Goal: Transaction & Acquisition: Purchase product/service

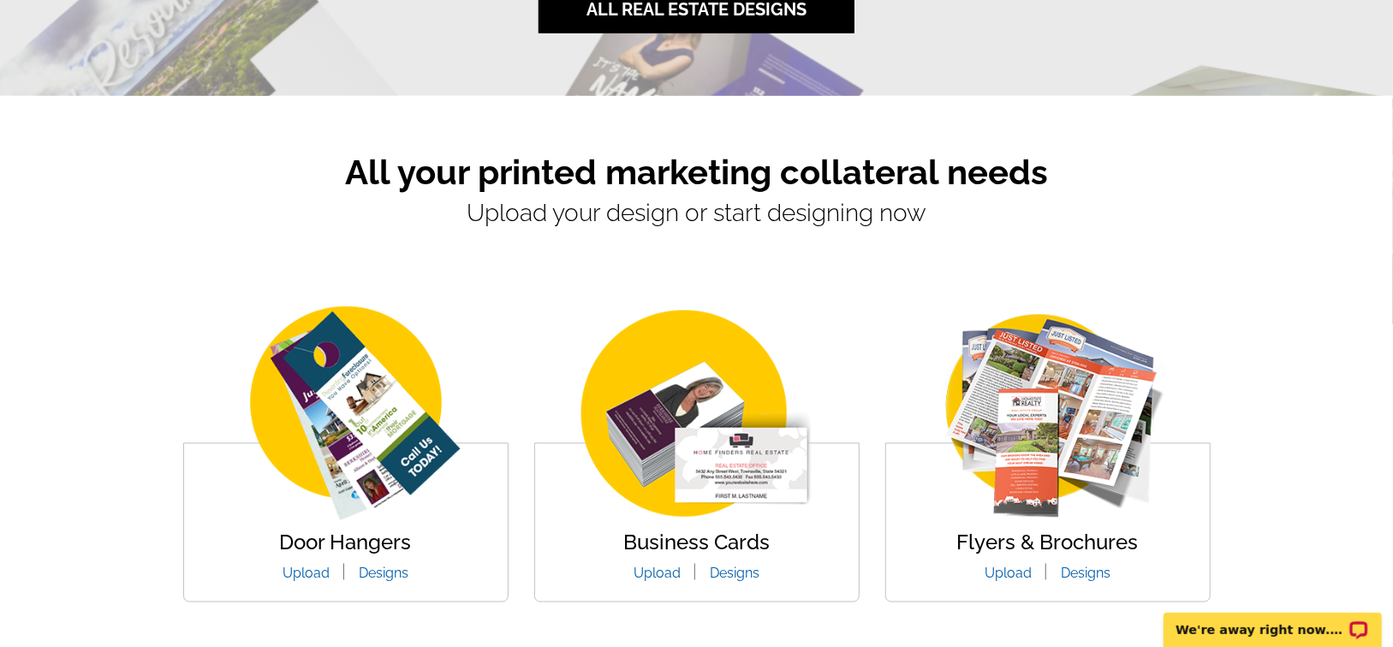
scroll to position [1627, 0]
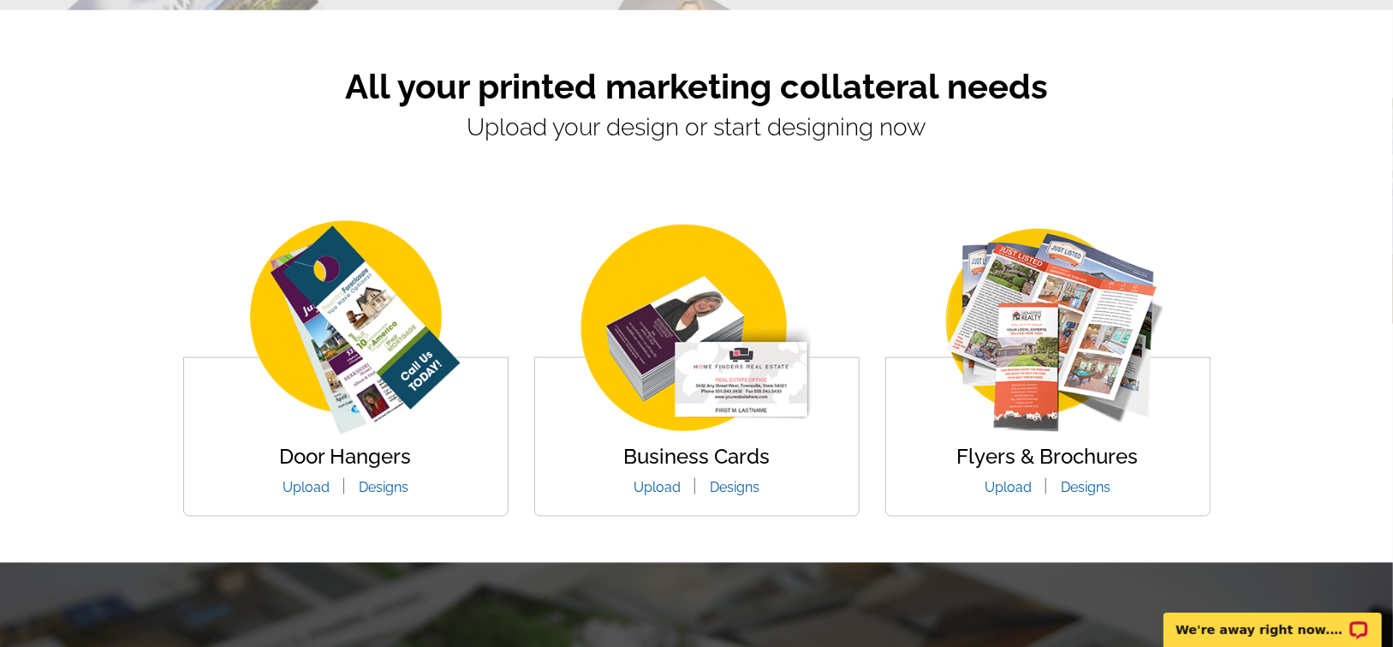
click at [748, 378] on img at bounding box center [697, 329] width 283 height 218
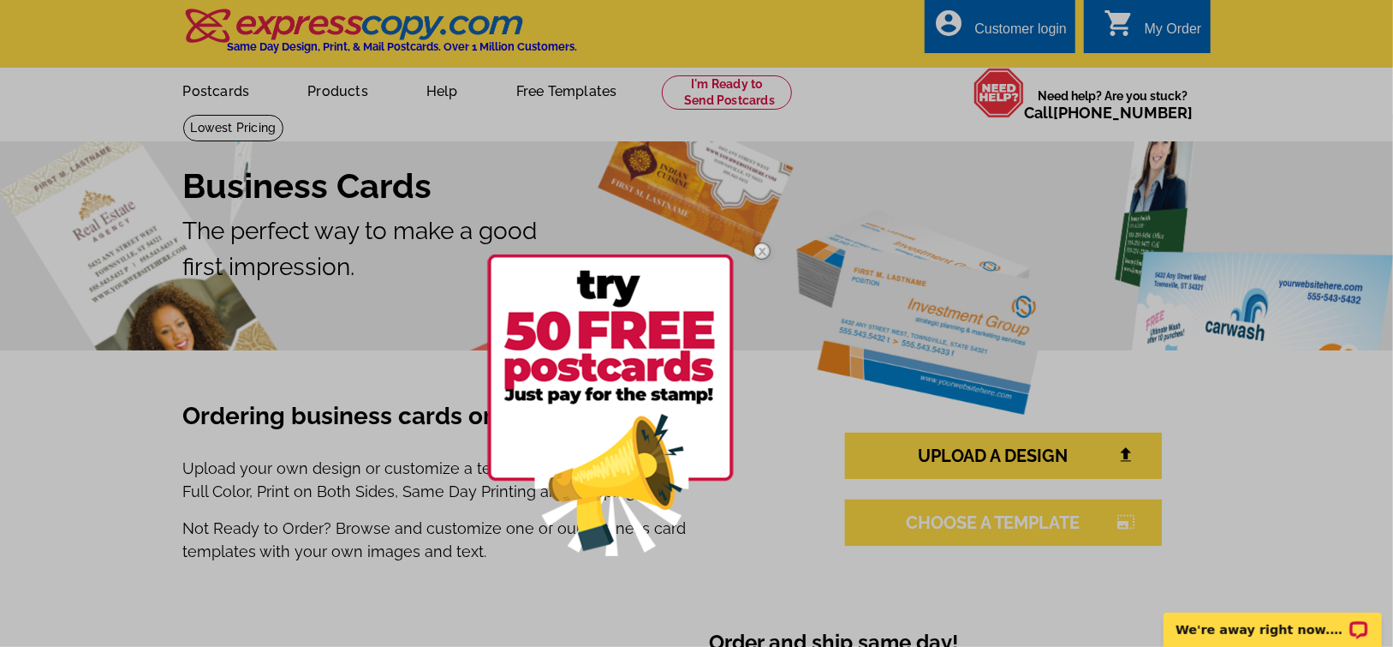
click at [1072, 527] on div at bounding box center [696, 323] width 1393 height 647
click at [1070, 527] on div at bounding box center [696, 323] width 1393 height 647
click at [1123, 527] on div at bounding box center [696, 323] width 1393 height 647
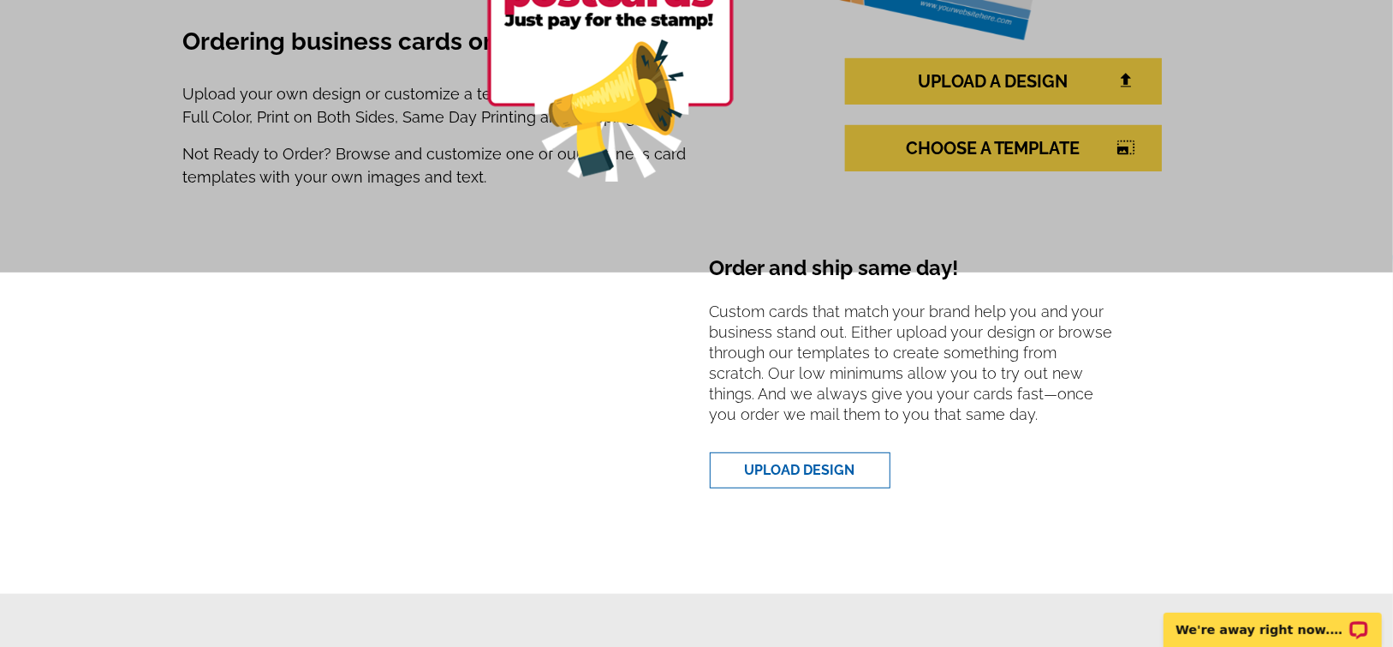
scroll to position [428, 0]
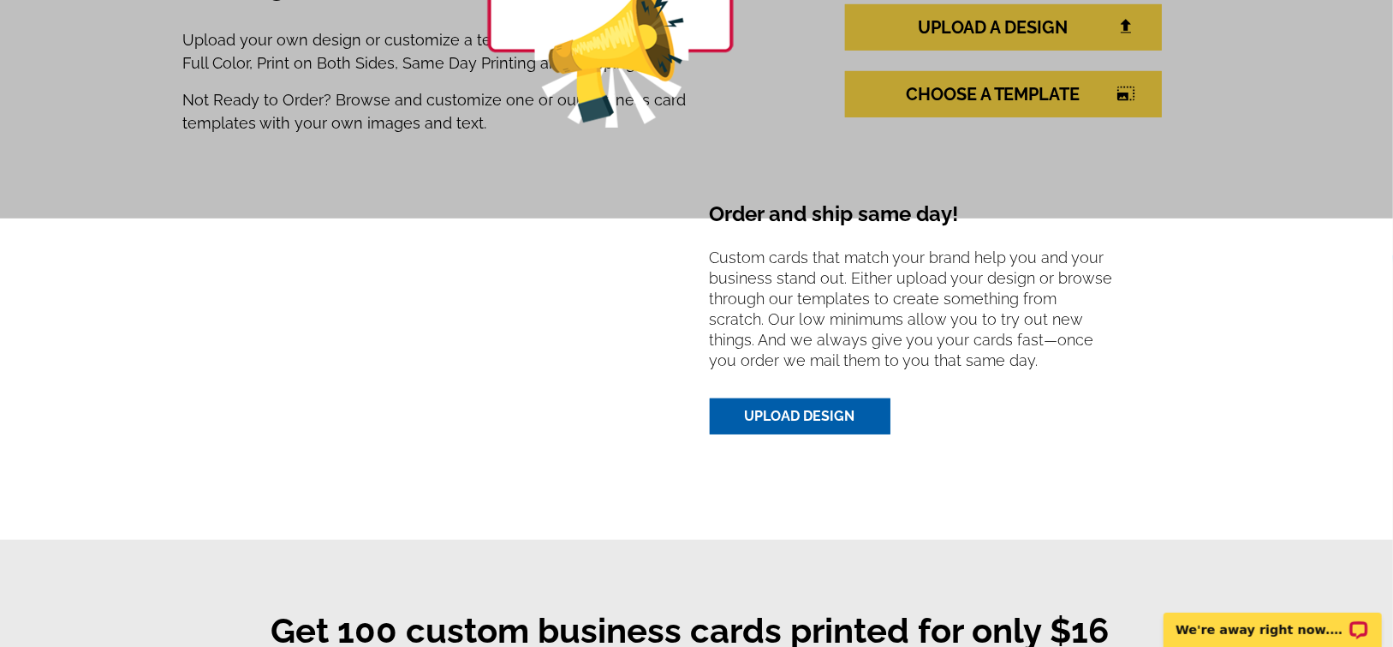
click at [843, 424] on link "UPLOAD DESIGN" at bounding box center [800, 416] width 181 height 36
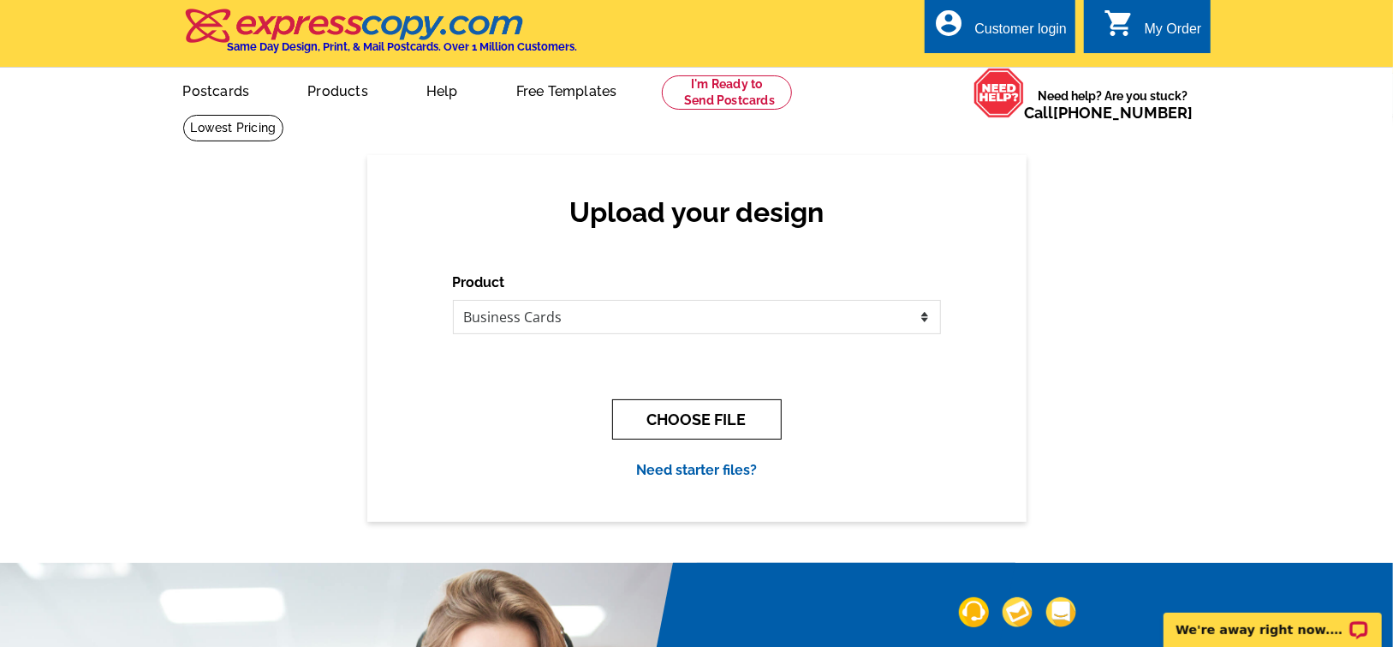
click at [694, 418] on button "CHOOSE FILE" at bounding box center [697, 419] width 170 height 40
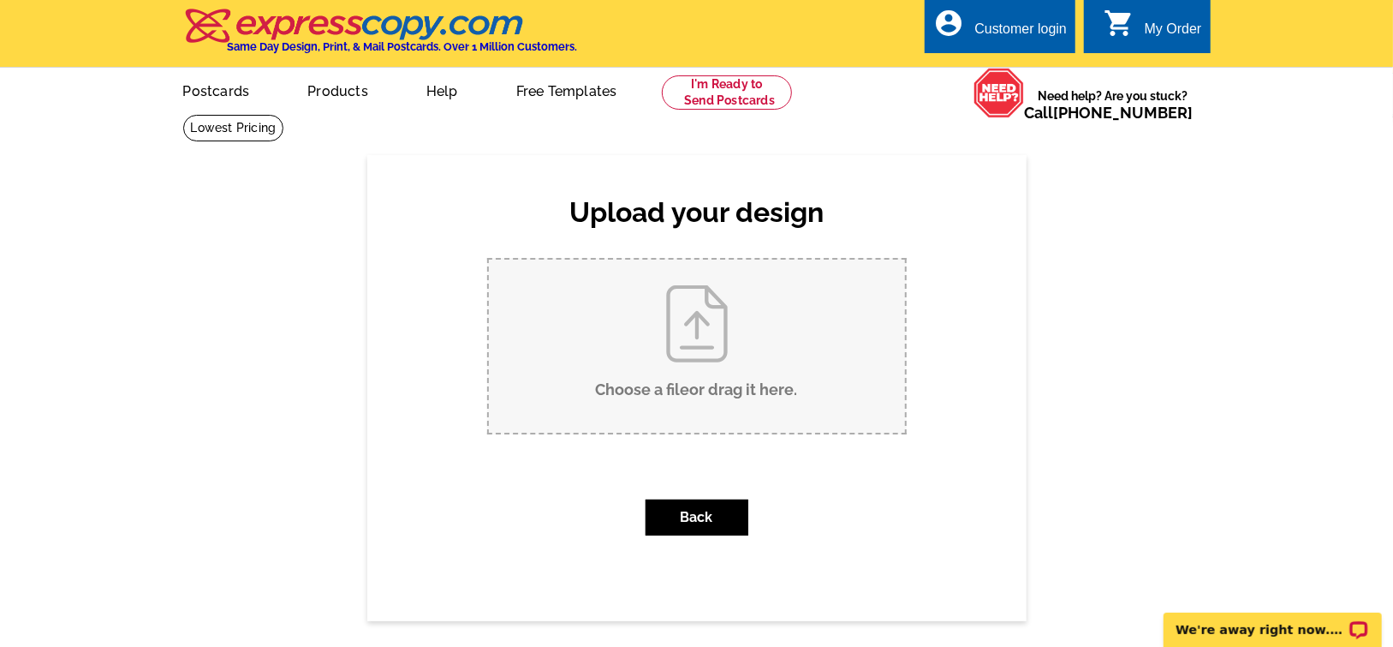
click at [705, 341] on input "Choose a file or drag it here ." at bounding box center [697, 345] width 416 height 173
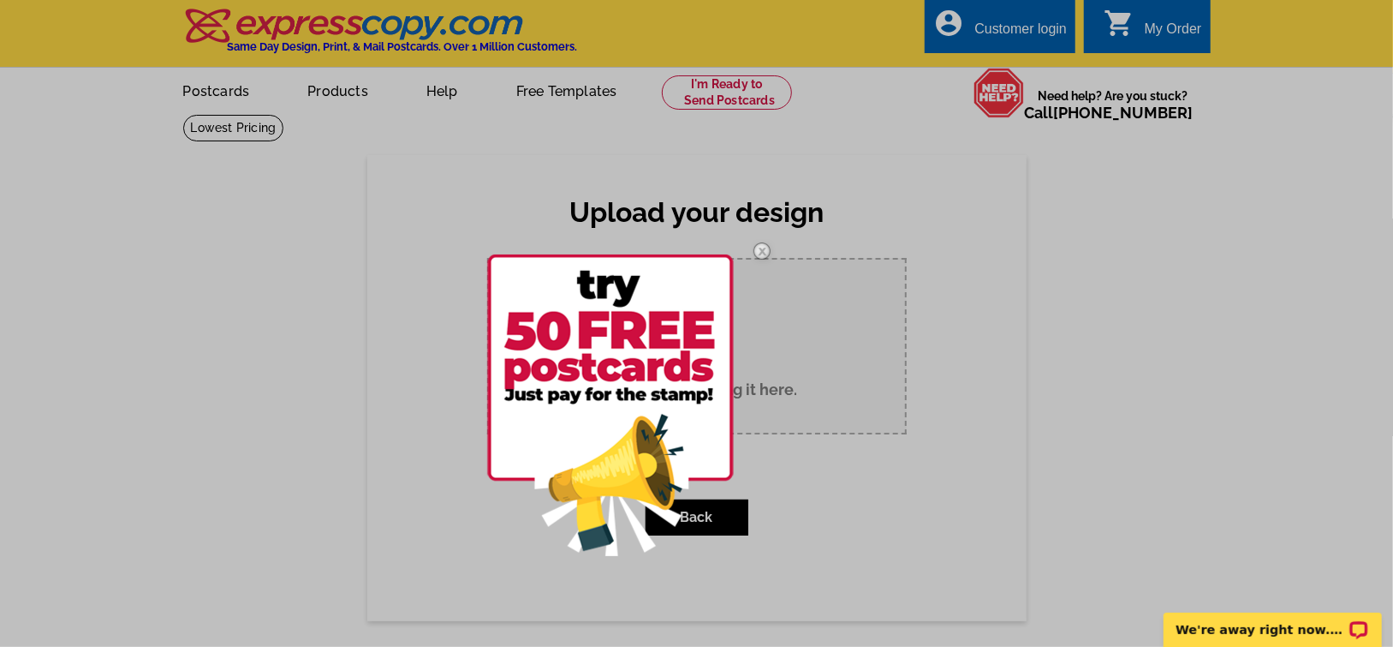
type input "C:\fakepath\Business card.pdf"
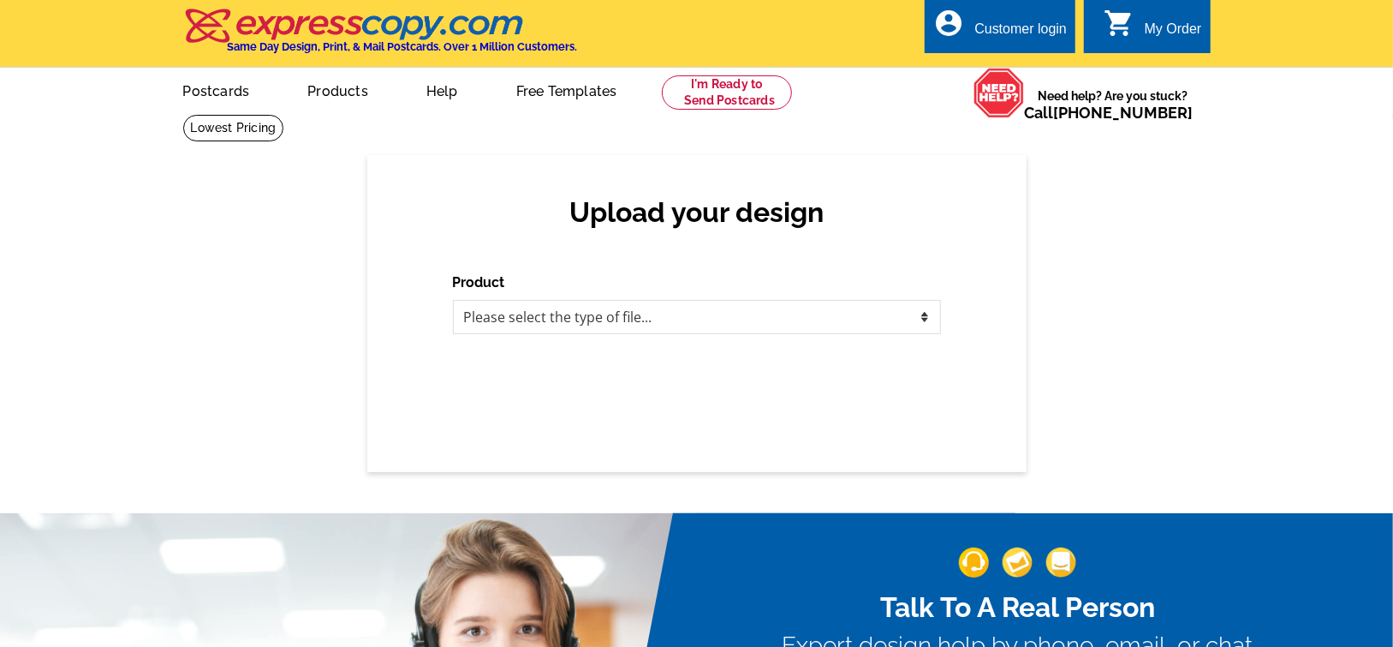
click at [715, 419] on div "Upload your design Product Please select the type of file... Postcards Business…" at bounding box center [696, 313] width 659 height 317
click at [705, 318] on select "Please select the type of file... Postcards Business Cards Letters and flyers G…" at bounding box center [697, 317] width 488 height 34
select select "3"
click at [453, 301] on select "Please select the type of file... Postcards Business Cards Letters and flyers G…" at bounding box center [697, 317] width 488 height 34
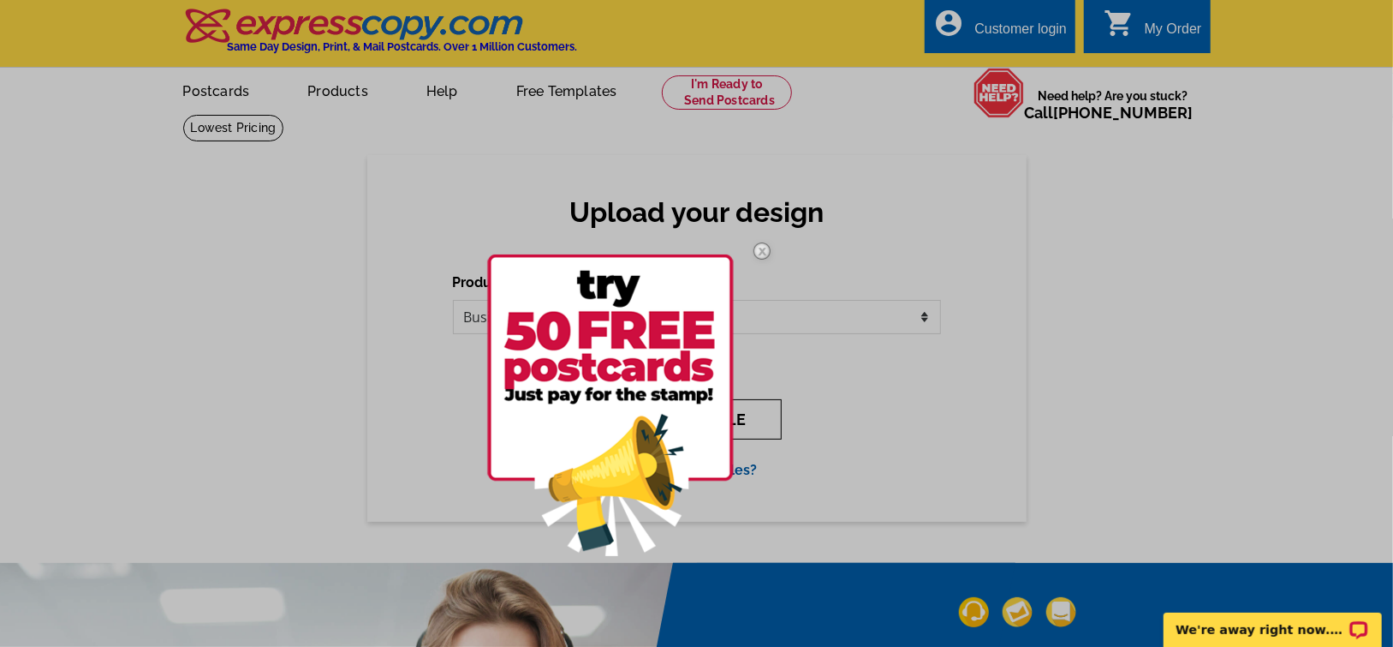
click at [712, 414] on img at bounding box center [610, 404] width 247 height 301
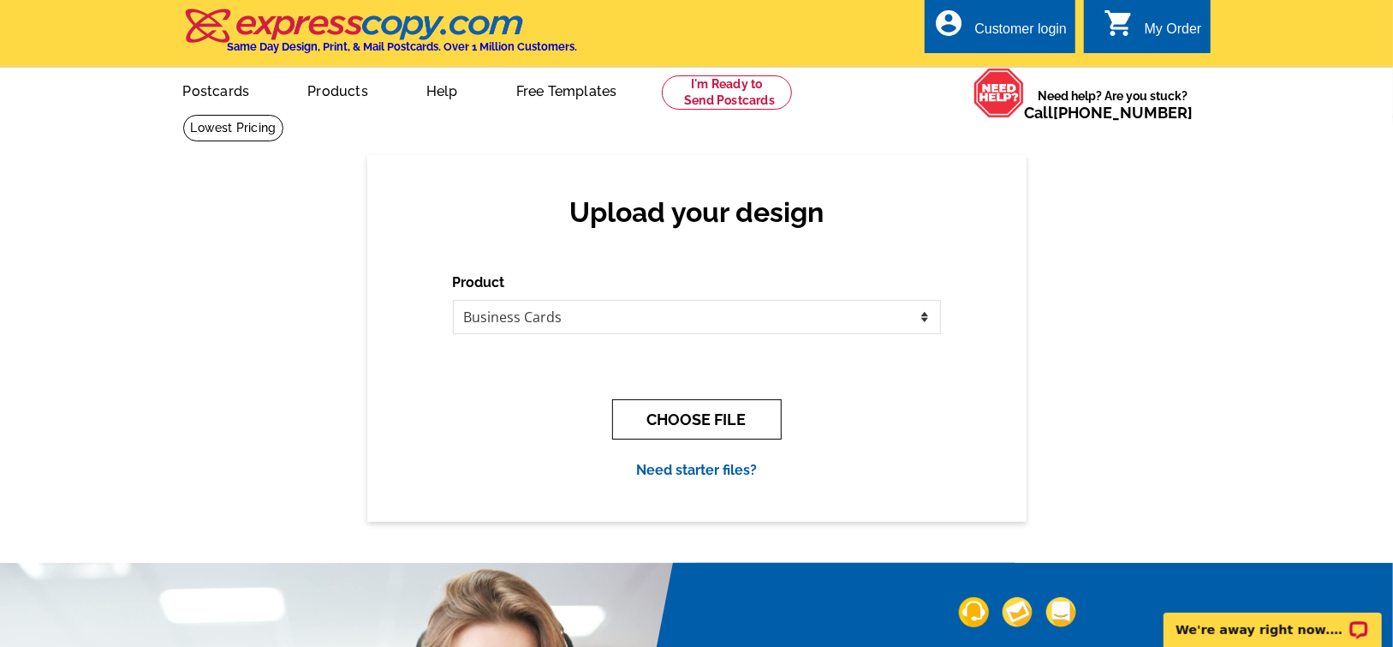
click at [684, 425] on button "CHOOSE FILE" at bounding box center [697, 419] width 170 height 40
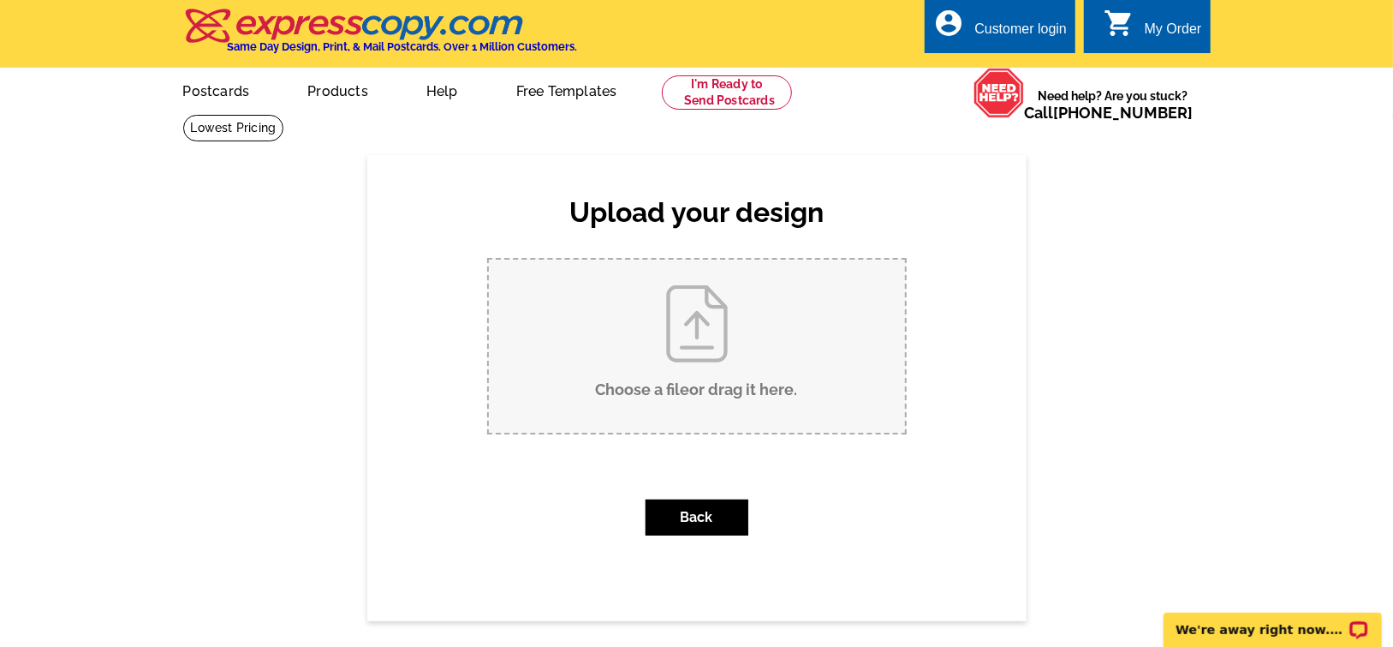
click at [703, 354] on input "Choose a file or drag it here ." at bounding box center [697, 345] width 416 height 173
click at [704, 369] on input "Choose a file or drag it here ." at bounding box center [697, 345] width 416 height 173
type input "C:\fakepath\Mari Acosta Business Card 1.pdf"
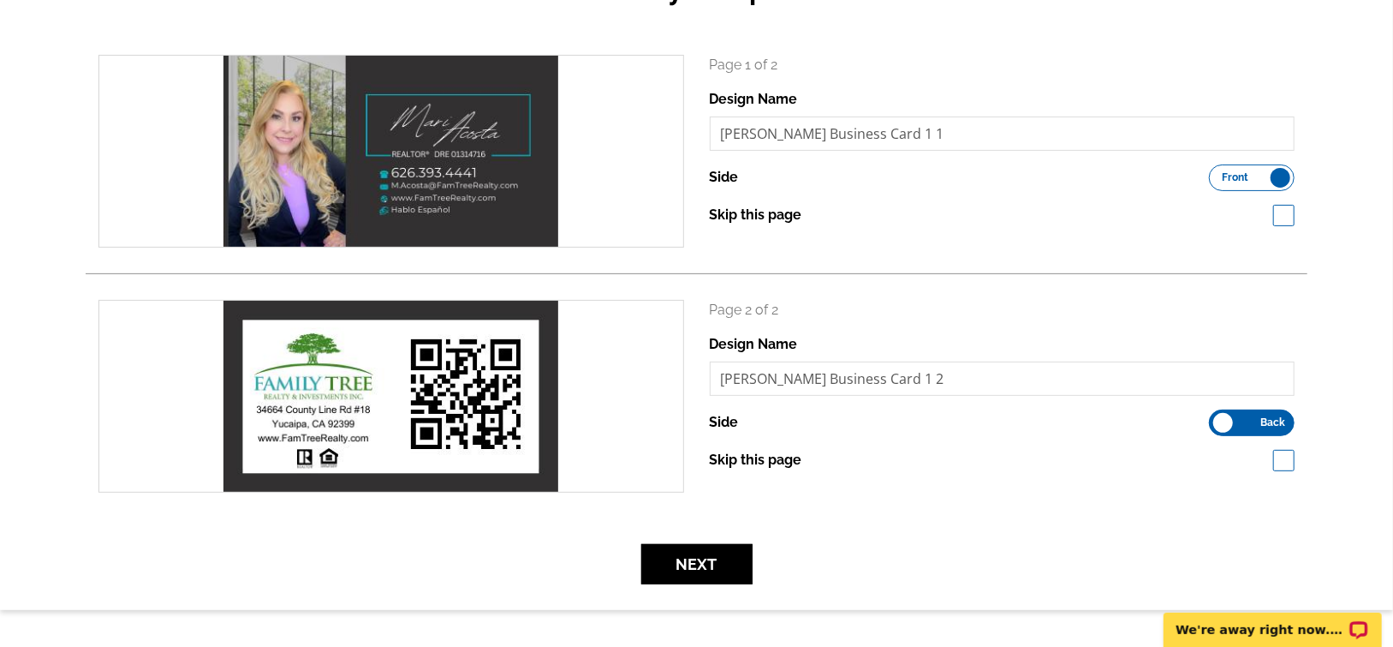
scroll to position [257, 0]
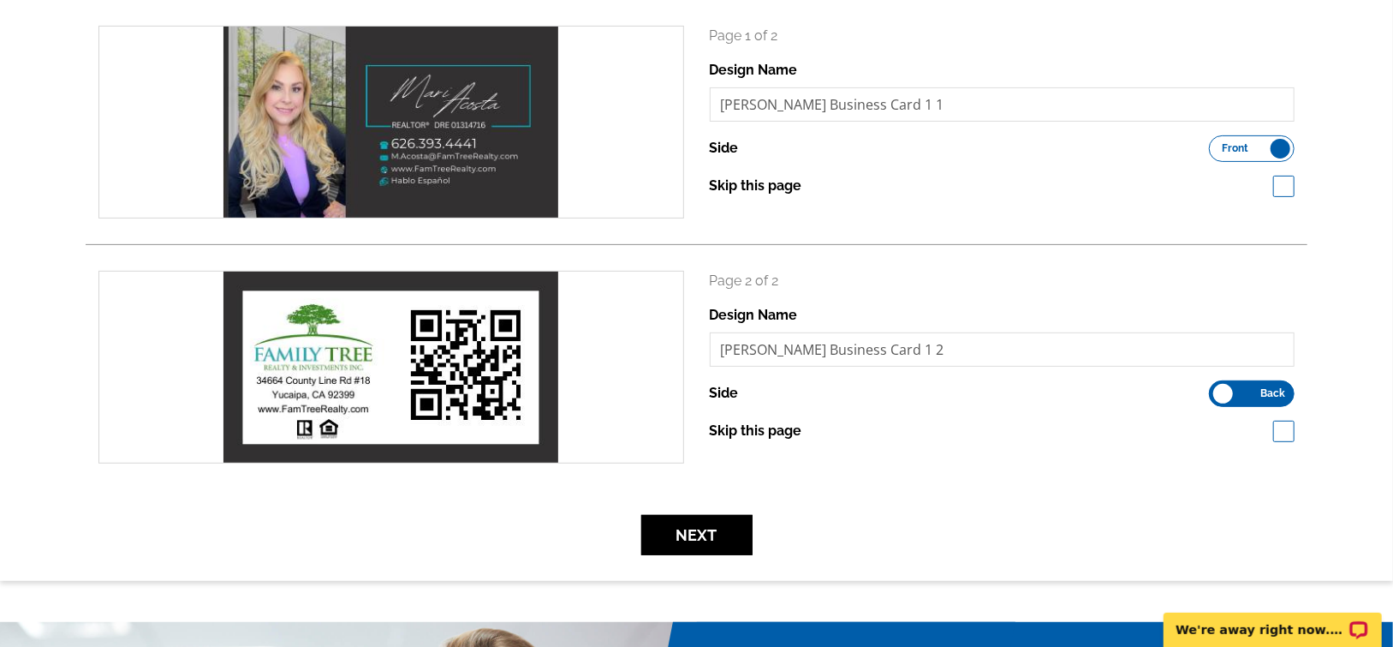
click at [1276, 146] on label "Front Back" at bounding box center [1252, 148] width 86 height 27
click at [1218, 144] on input "Front Back" at bounding box center [1218, 144] width 0 height 0
click at [1228, 153] on label "Front Back" at bounding box center [1252, 148] width 86 height 27
click at [1218, 144] on input "Front Back" at bounding box center [1218, 144] width 0 height 0
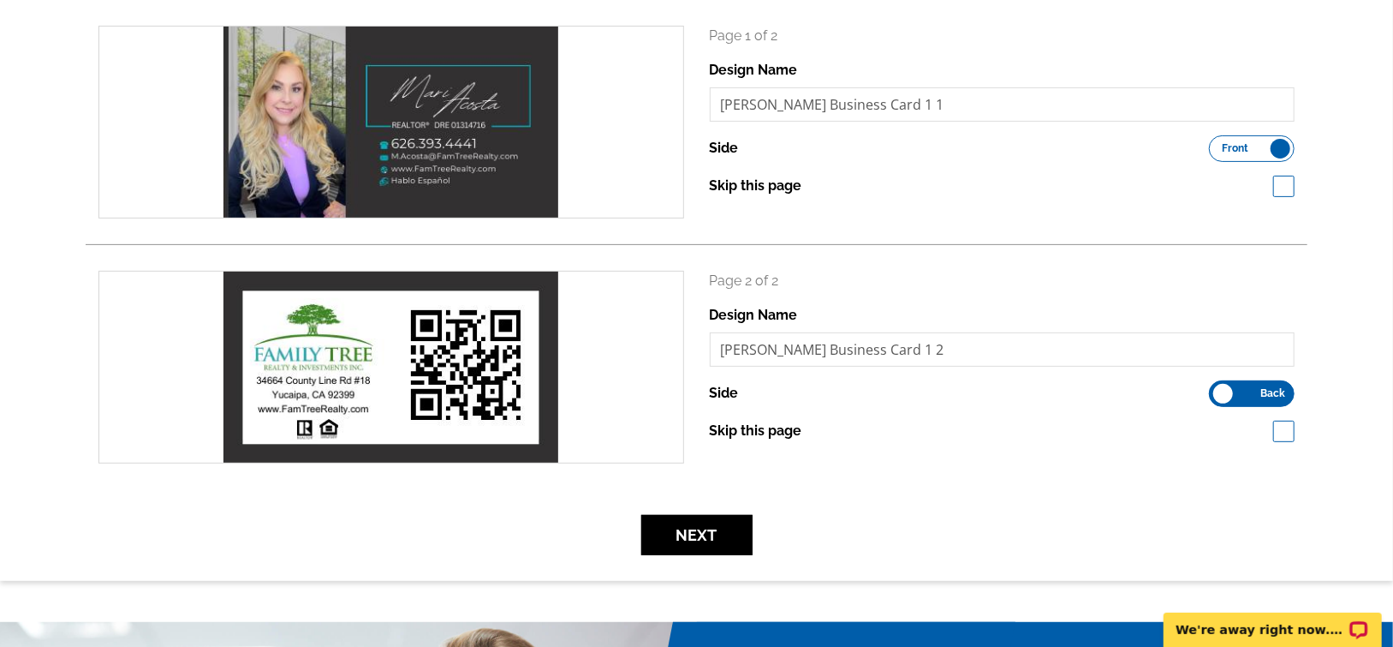
click at [1280, 396] on span "Back" at bounding box center [1272, 393] width 25 height 9
click at [1218, 389] on input "Front Back" at bounding box center [1218, 389] width 0 height 0
click at [1235, 399] on label "Front Back" at bounding box center [1252, 393] width 86 height 27
click at [1218, 389] on input "Front Back" at bounding box center [1218, 389] width 0 height 0
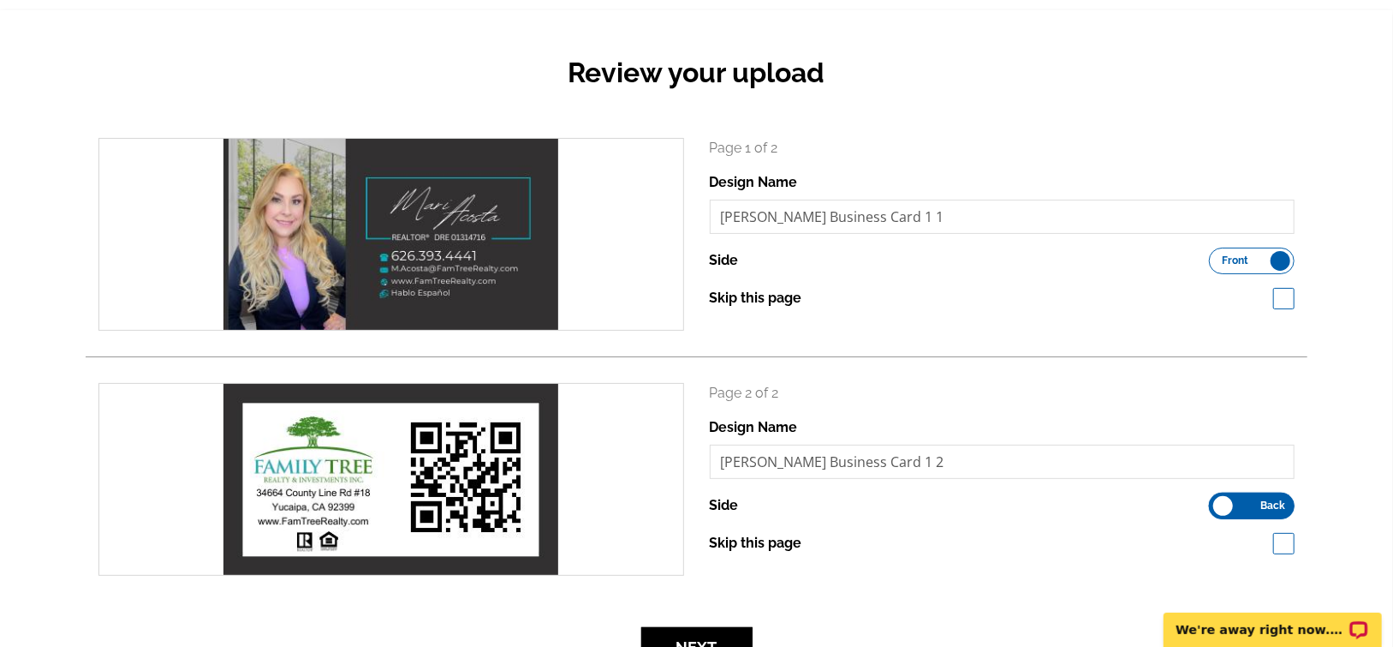
scroll to position [171, 0]
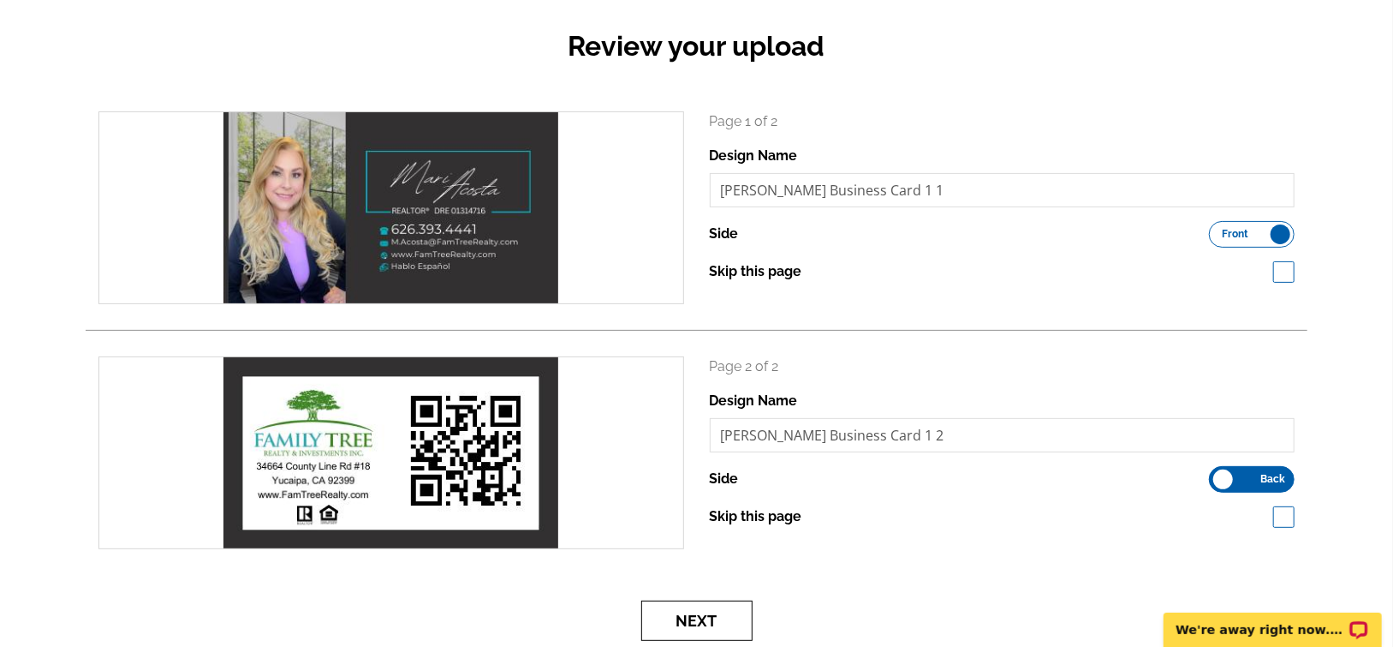
click at [690, 623] on button "Next" at bounding box center [696, 620] width 111 height 40
drag, startPoint x: 1086, startPoint y: 45, endPoint x: 1121, endPoint y: 39, distance: 35.6
click at [1096, 43] on h2 "Review your upload" at bounding box center [697, 46] width 1222 height 33
click at [1035, 143] on div "Page 1 of 2 Design Name Mari Acosta Business Card 1 1 Side Front Back Skip this…" at bounding box center [1003, 196] width 586 height 170
click at [715, 618] on button "Next" at bounding box center [696, 620] width 111 height 40
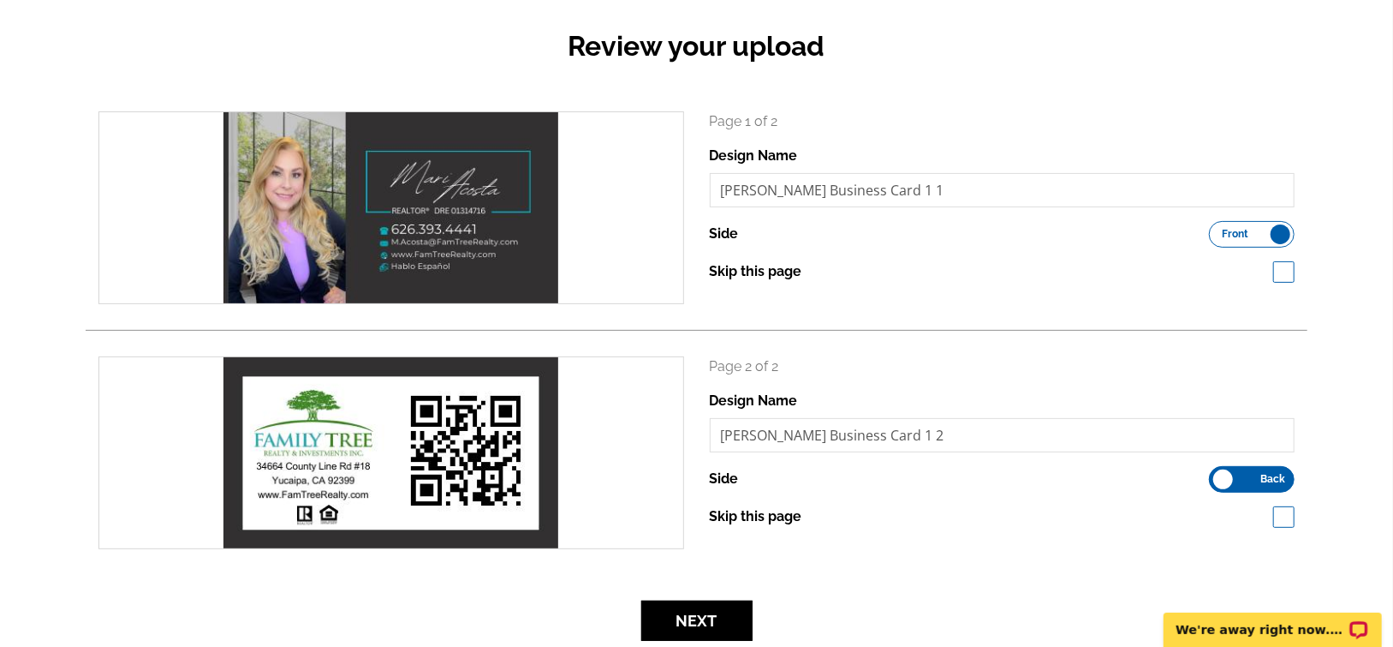
click at [907, 117] on p "Page 1 of 2" at bounding box center [1003, 121] width 586 height 21
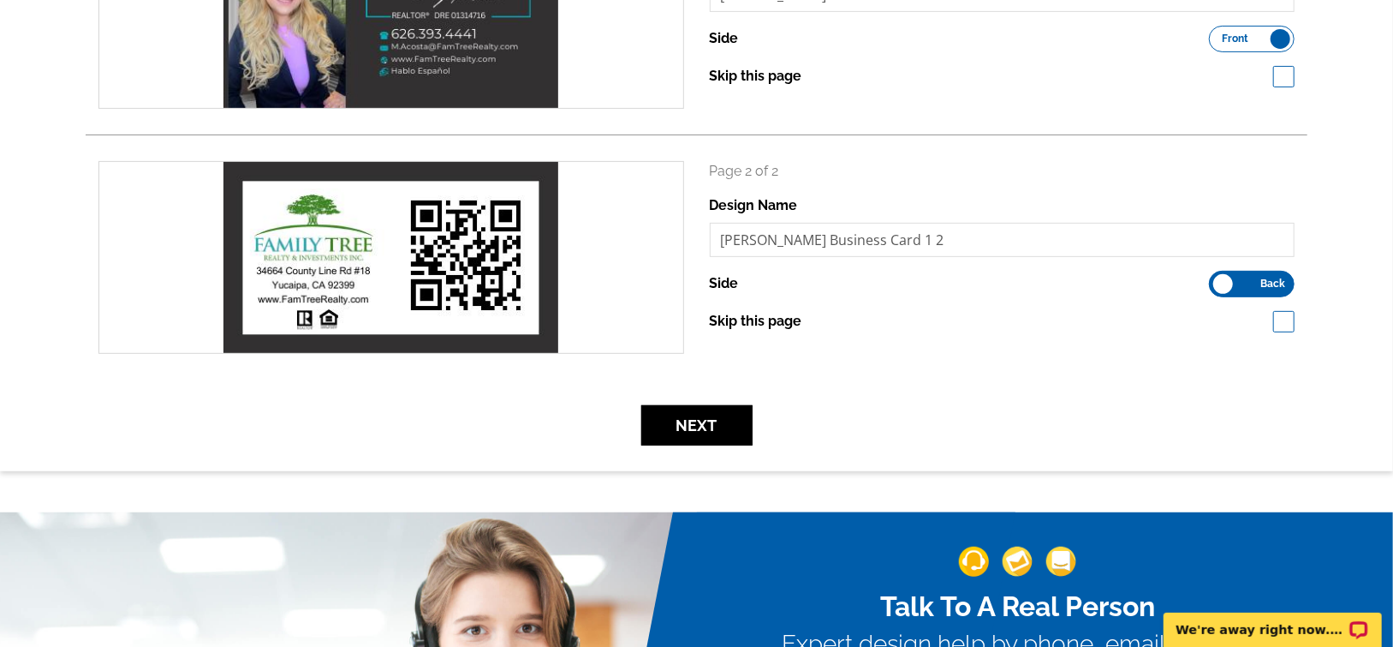
scroll to position [0, 0]
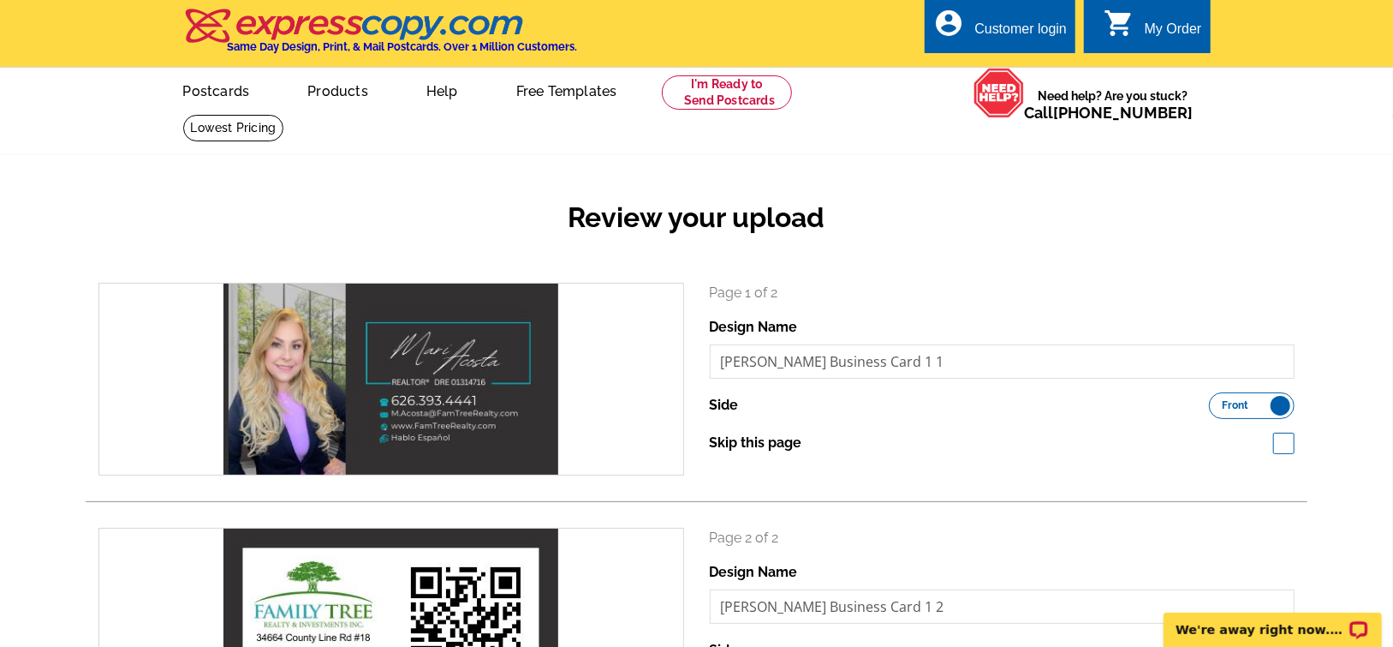
click at [1032, 186] on div "Review your upload" at bounding box center [697, 231] width 1222 height 101
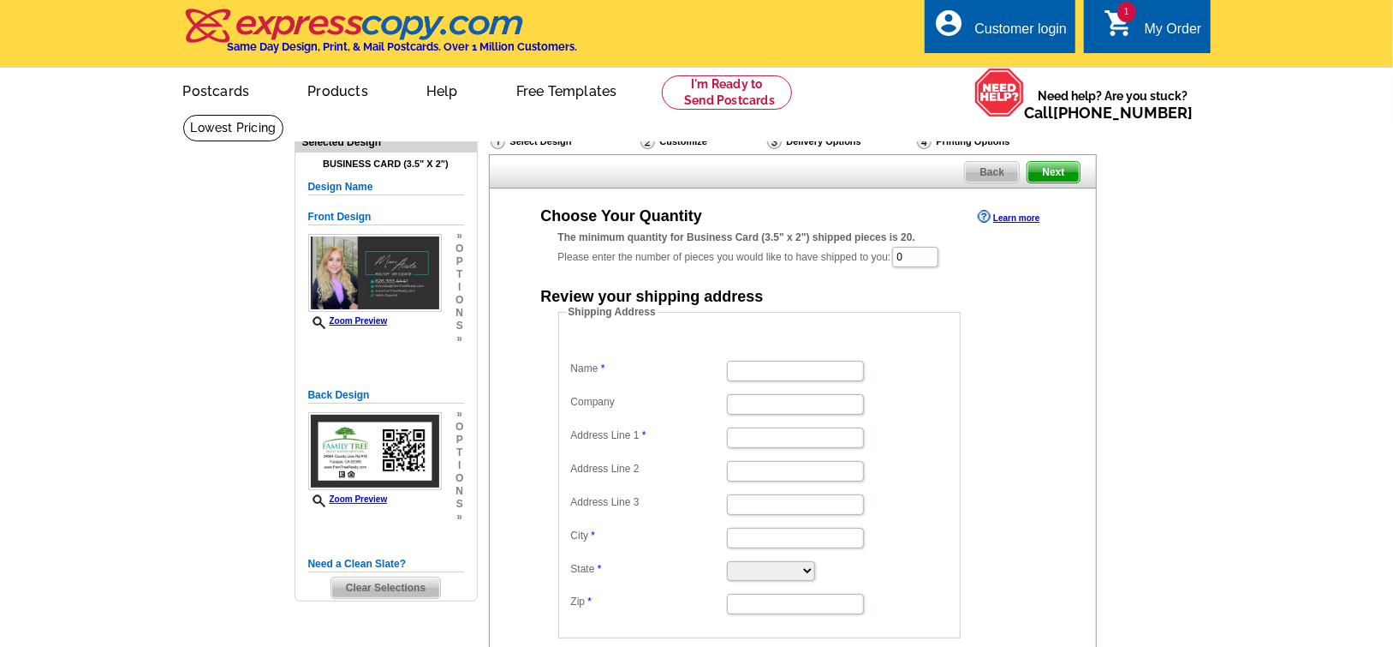
drag, startPoint x: 0, startPoint y: 0, endPoint x: 1094, endPoint y: 204, distance: 1112.3
click at [1094, 204] on div "Choose Your Quantity Learn more The minimum quantity for Business Card (3.5" x …" at bounding box center [793, 436] width 608 height 496
click at [1178, 193] on main "Need Help? call [PHONE_NUMBER], chat with support, or have our designers make s…" at bounding box center [696, 461] width 1393 height 694
click at [682, 143] on div "Customize" at bounding box center [702, 141] width 127 height 17
click at [653, 144] on img at bounding box center [648, 141] width 15 height 15
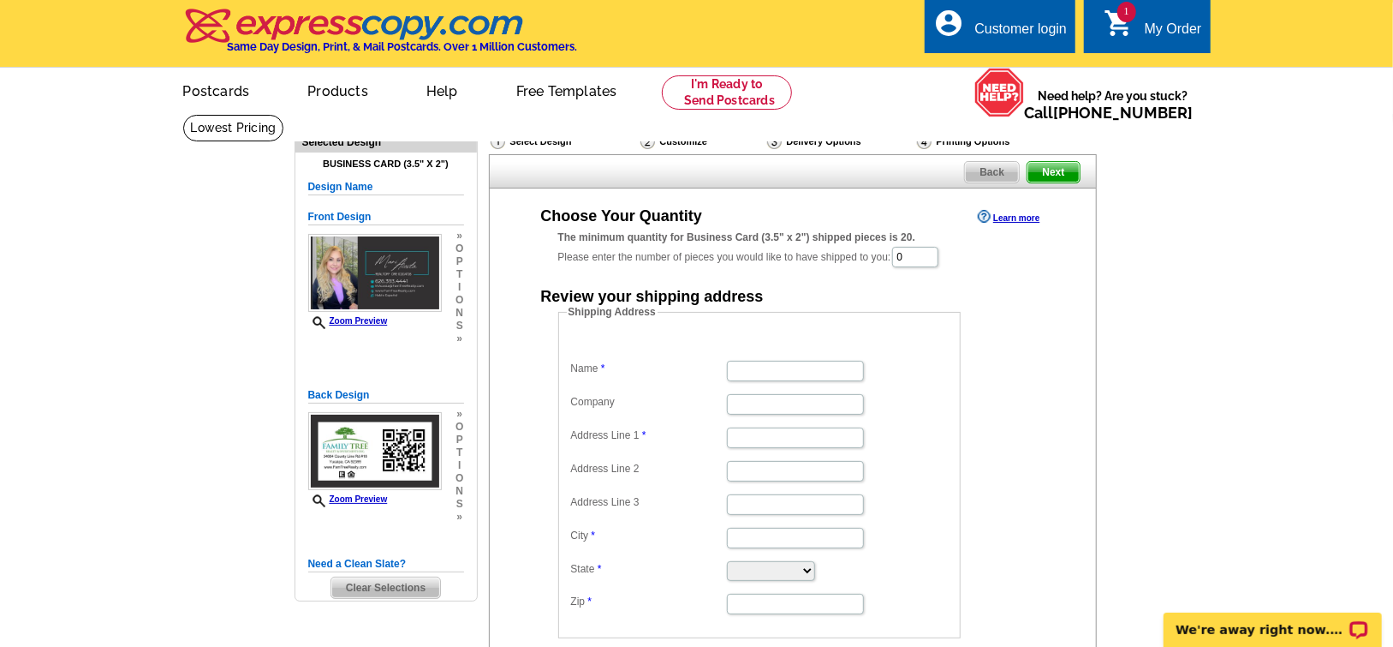
click at [1165, 283] on main "Need Help? call [PHONE_NUMBER], chat with support, or have our designers make s…" at bounding box center [696, 461] width 1393 height 694
drag, startPoint x: 1165, startPoint y: 280, endPoint x: 1229, endPoint y: 237, distance: 76.5
click at [1229, 237] on main "Need Help? call 800-260-5887, chat with support, or have our designers make som…" at bounding box center [696, 461] width 1393 height 694
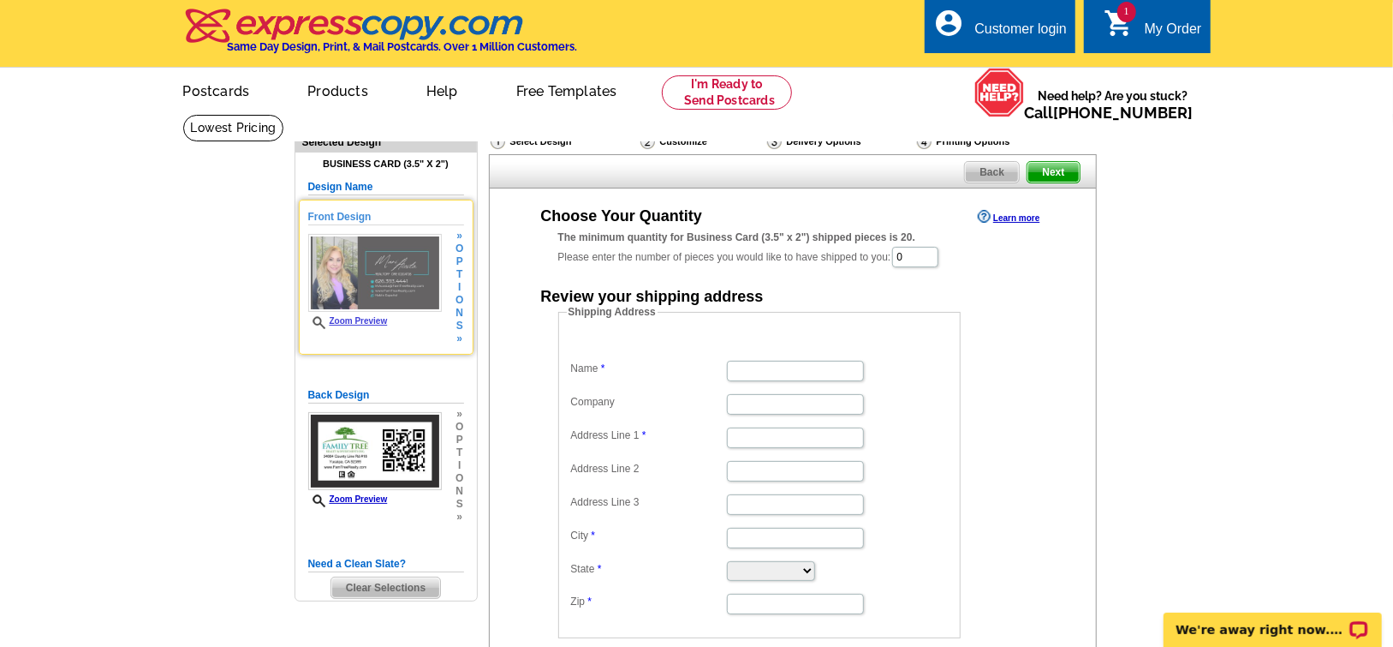
click at [408, 277] on img at bounding box center [375, 273] width 134 height 79
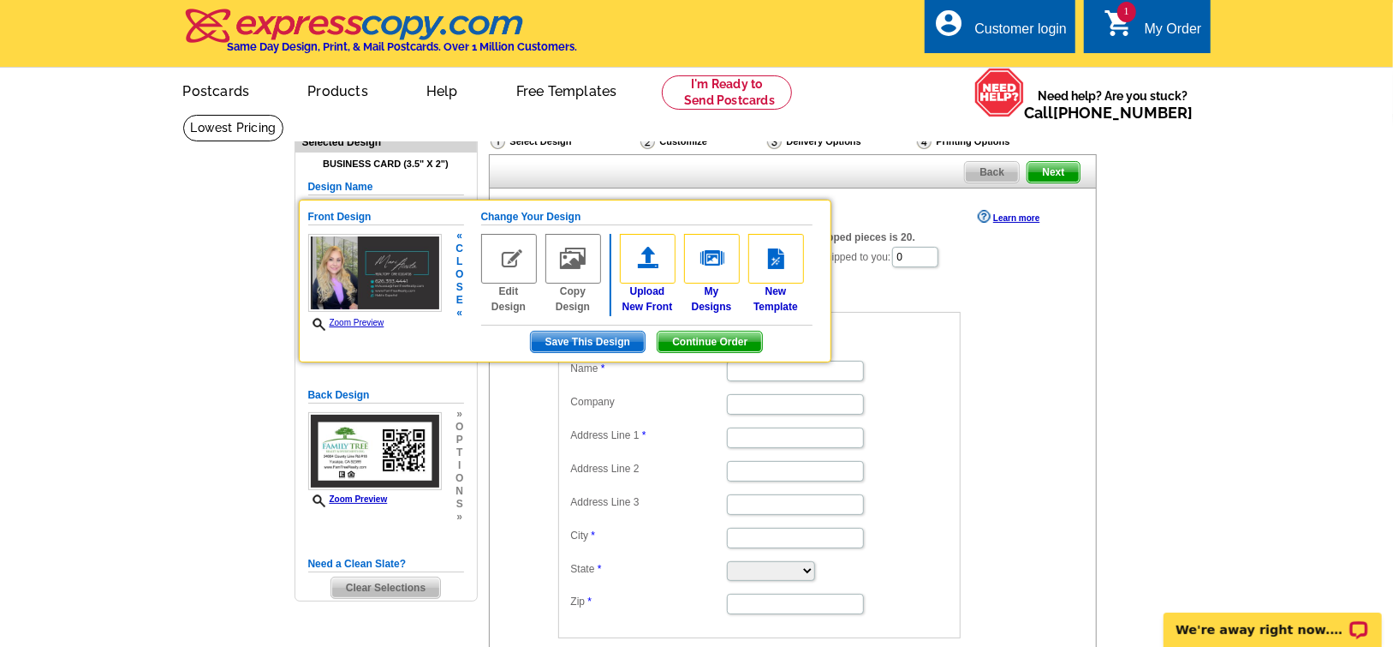
click at [504, 254] on img at bounding box center [509, 259] width 56 height 50
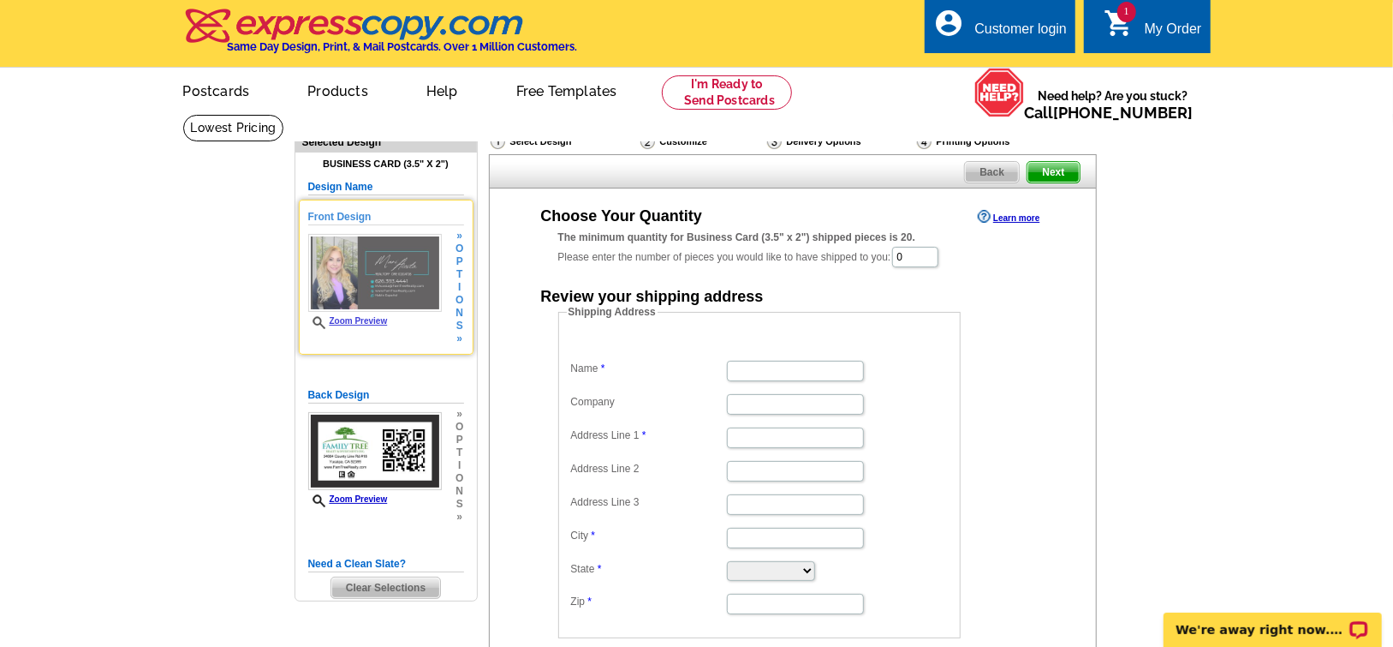
click at [396, 272] on img at bounding box center [375, 273] width 134 height 79
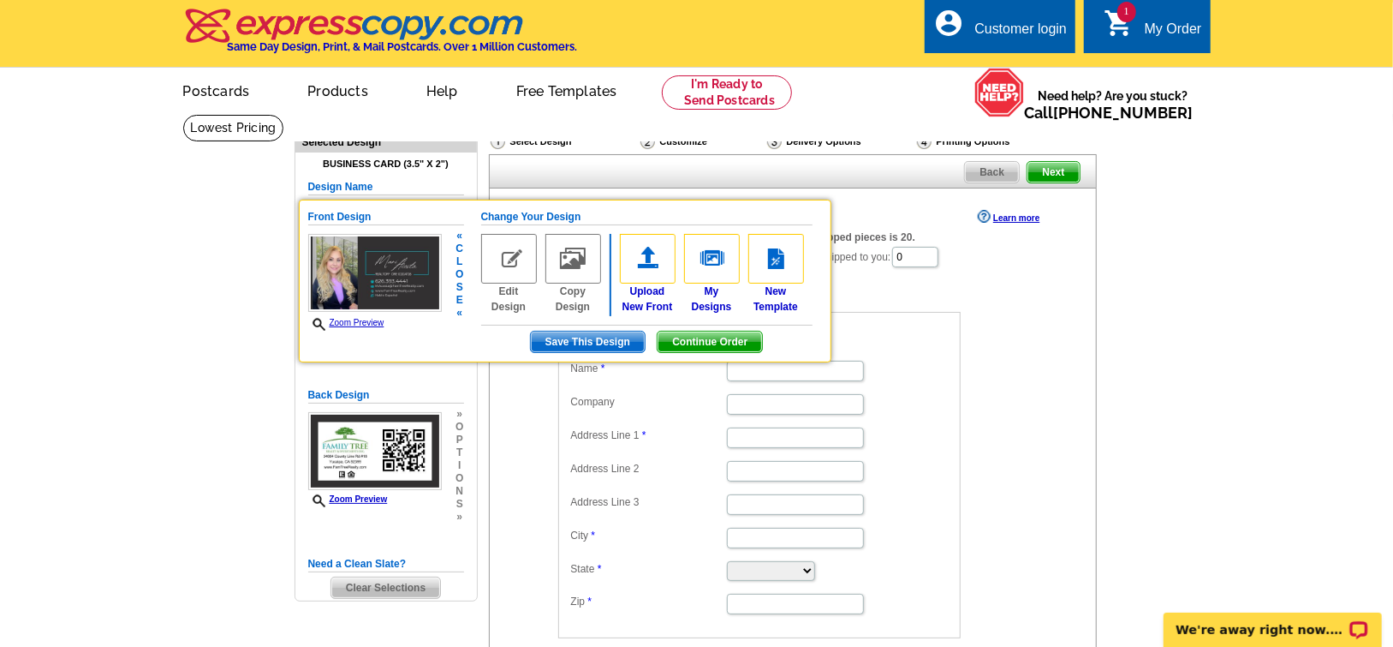
click at [581, 266] on img at bounding box center [573, 259] width 56 height 50
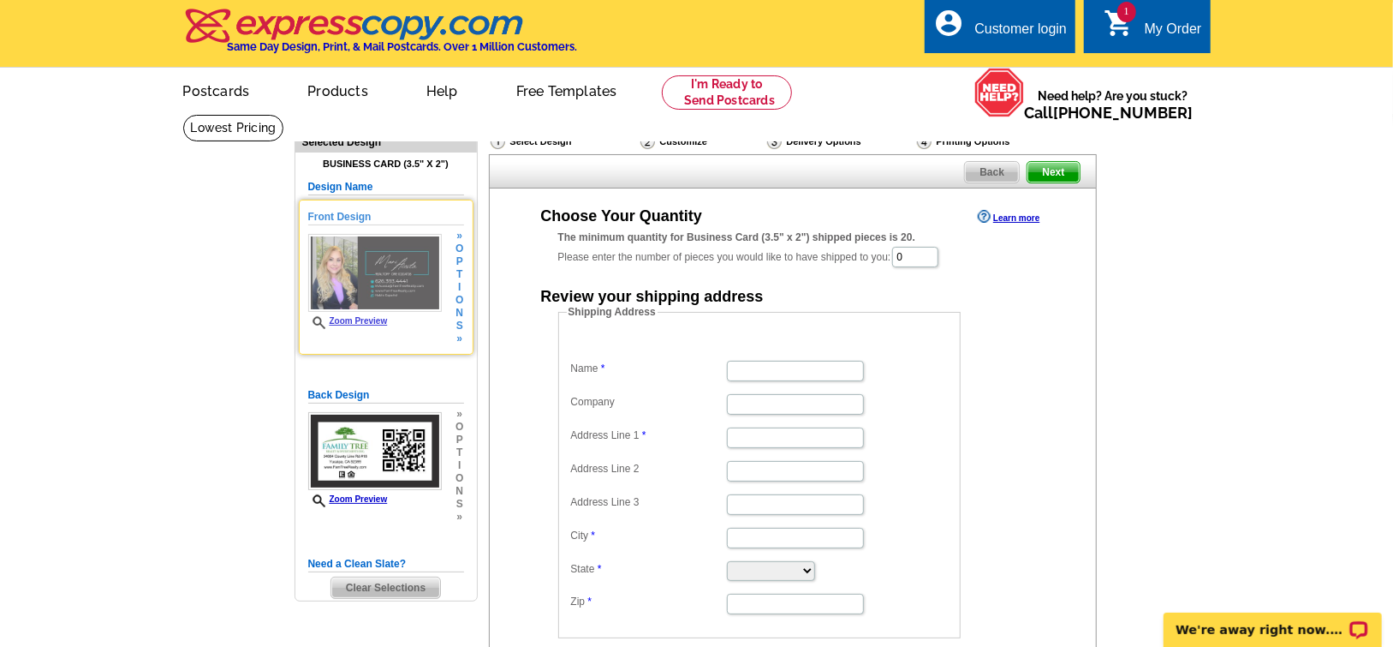
click at [432, 269] on img at bounding box center [375, 273] width 134 height 79
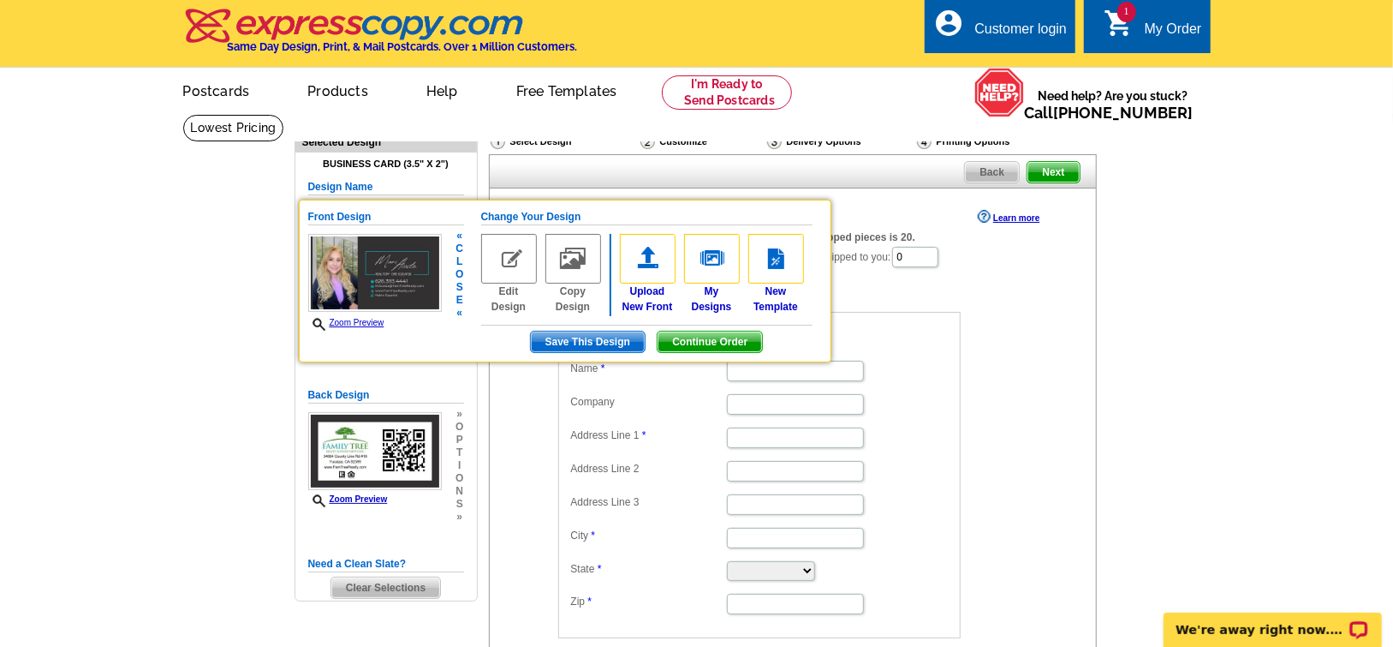
click at [513, 267] on img at bounding box center [509, 259] width 56 height 50
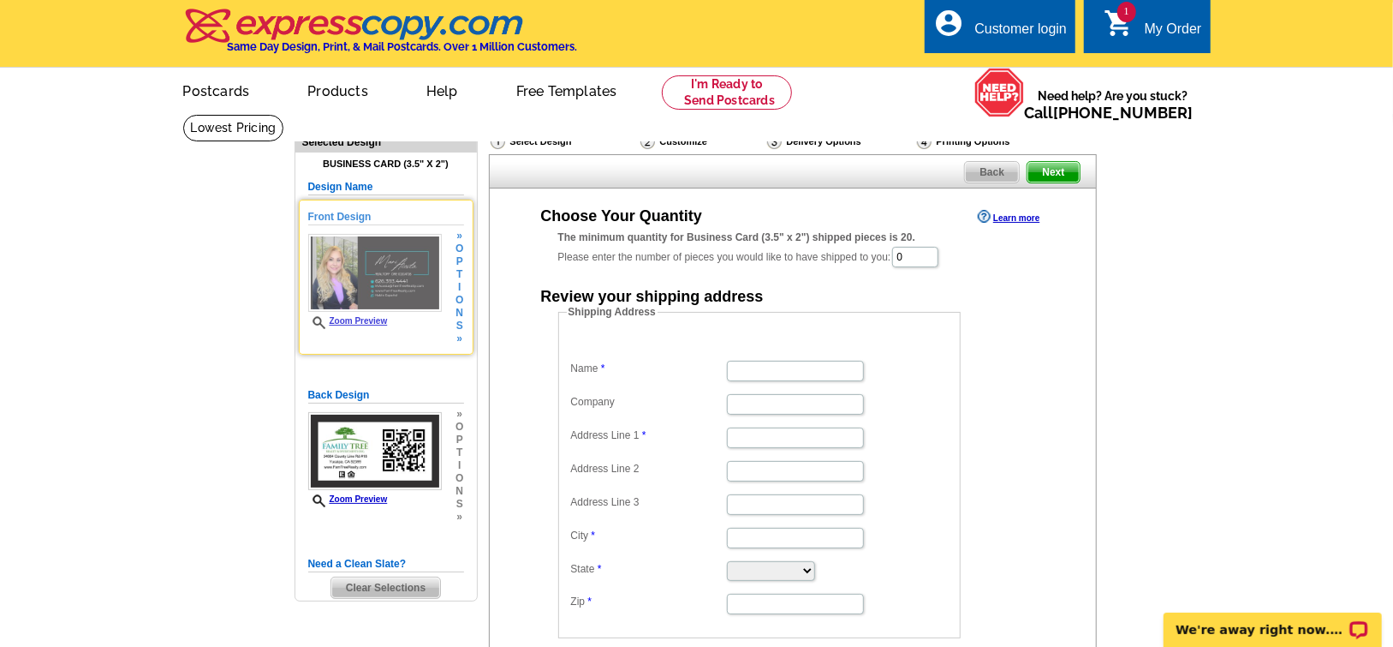
click at [392, 273] on img at bounding box center [375, 273] width 134 height 79
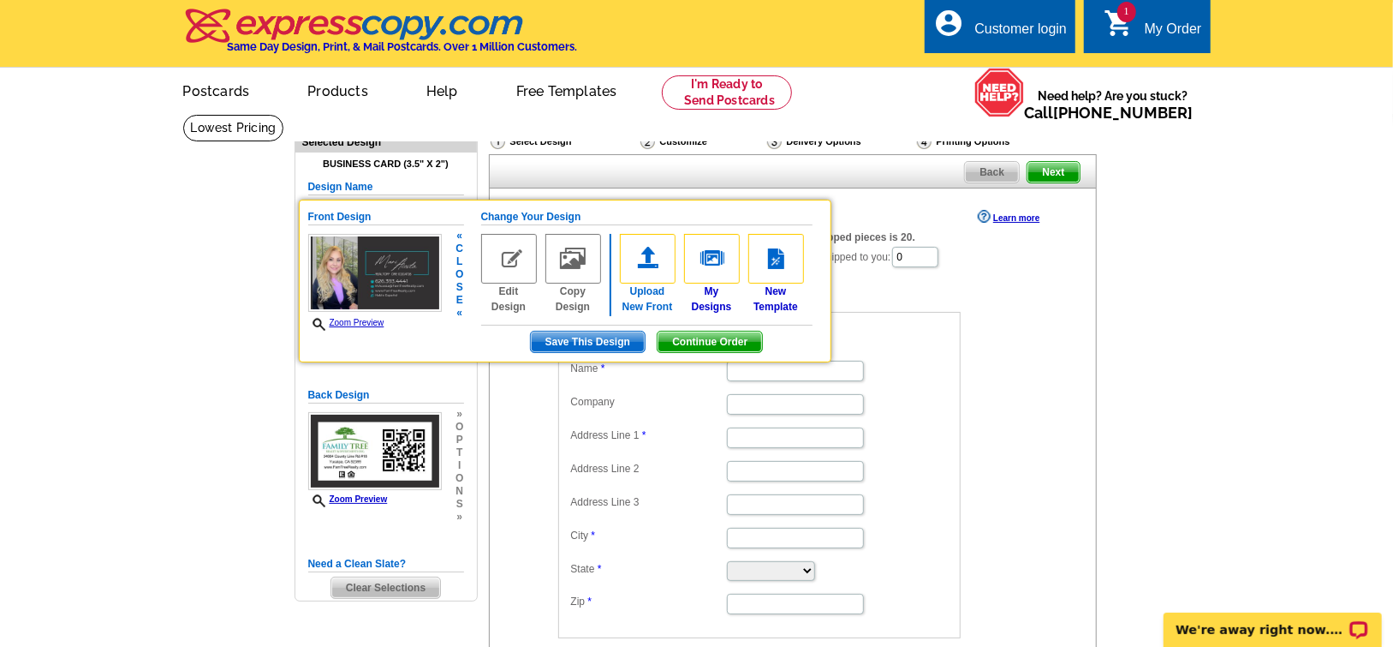
click at [644, 264] on img at bounding box center [648, 259] width 56 height 50
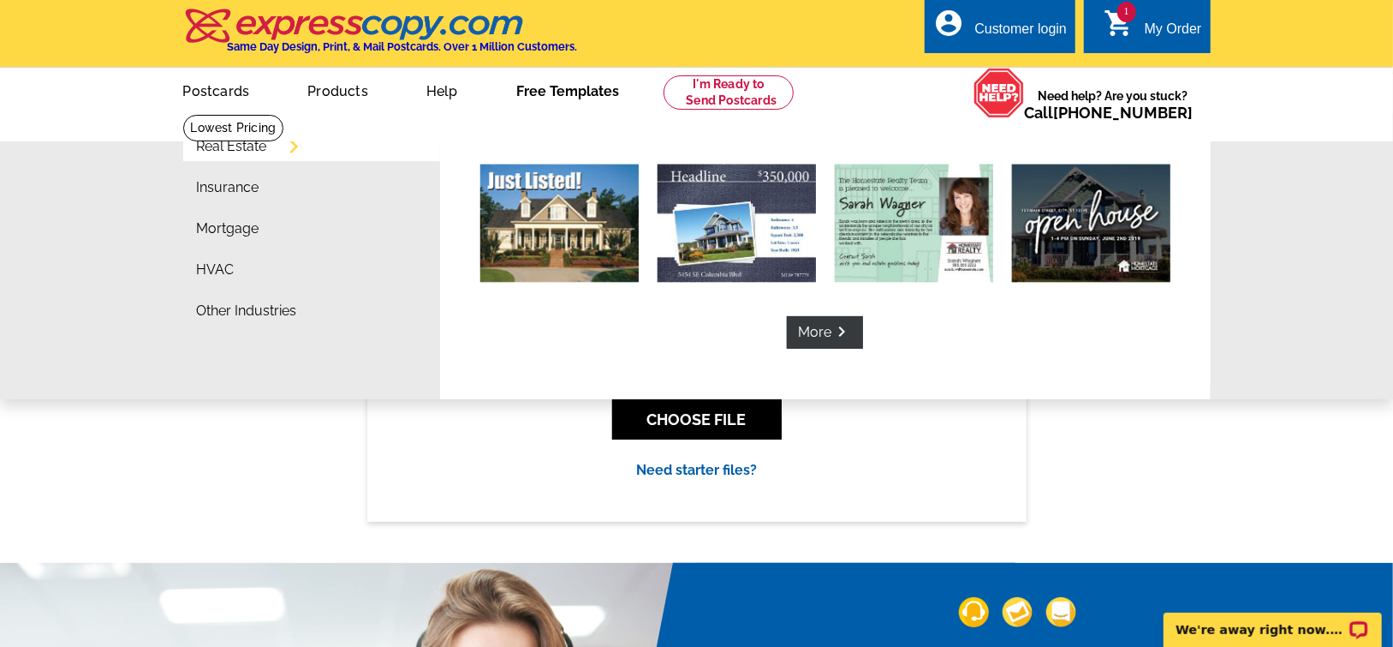
click at [579, 110] on link "Free Templates" at bounding box center [568, 89] width 158 height 40
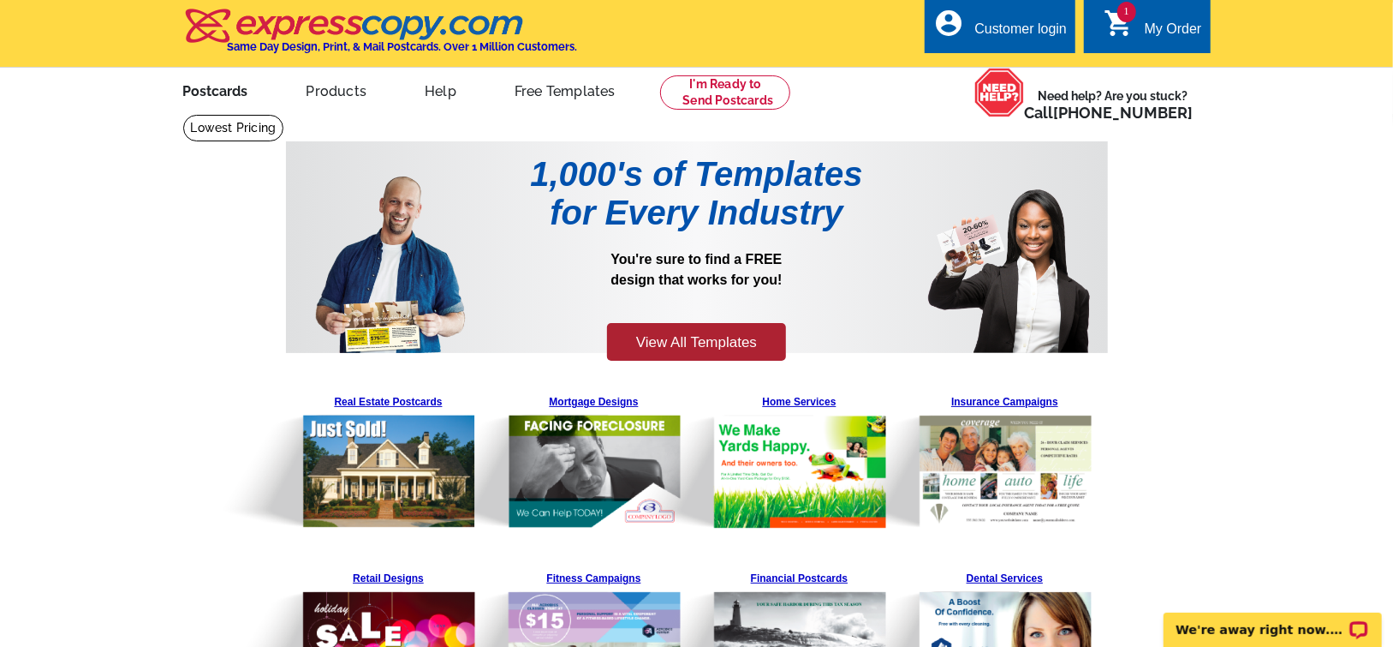
drag, startPoint x: 215, startPoint y: 97, endPoint x: 181, endPoint y: 158, distance: 70.5
click at [181, 158] on main "1,000's of Templates for Every Industry You're sure to find a FREE design that …" at bounding box center [696, 544] width 1393 height 861
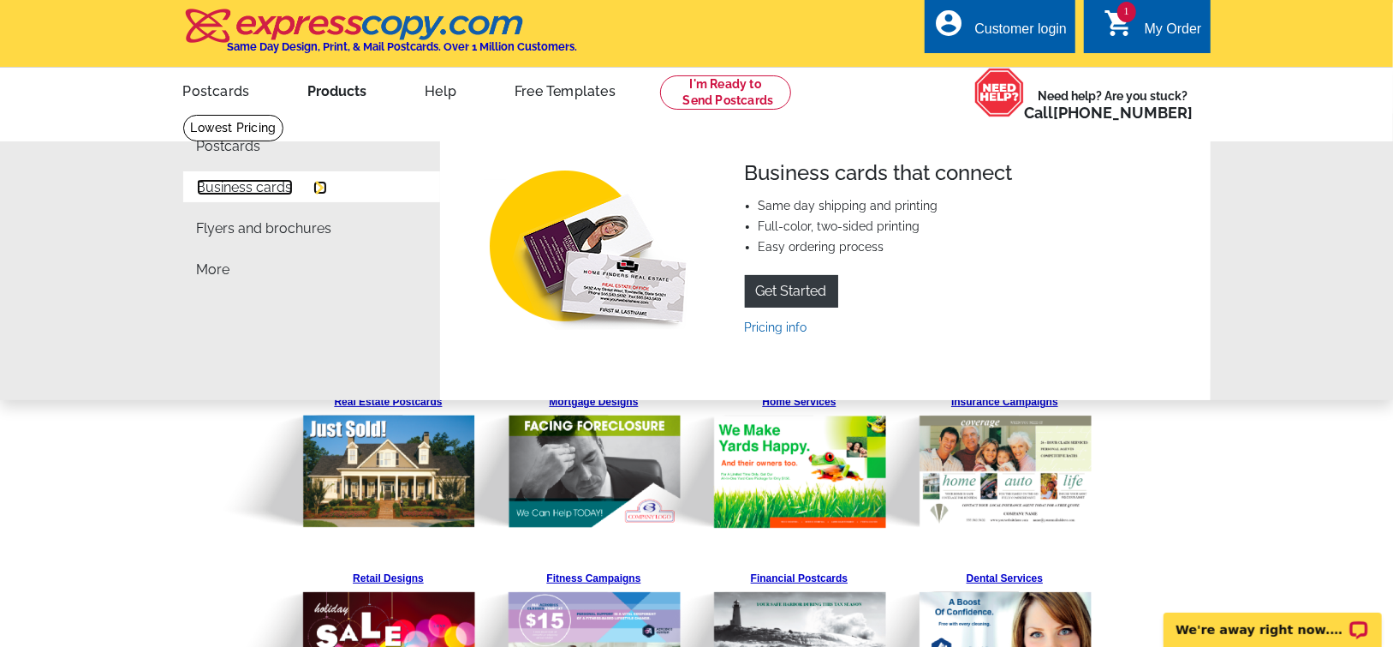
click at [241, 185] on link "Business cards" at bounding box center [245, 188] width 96 height 14
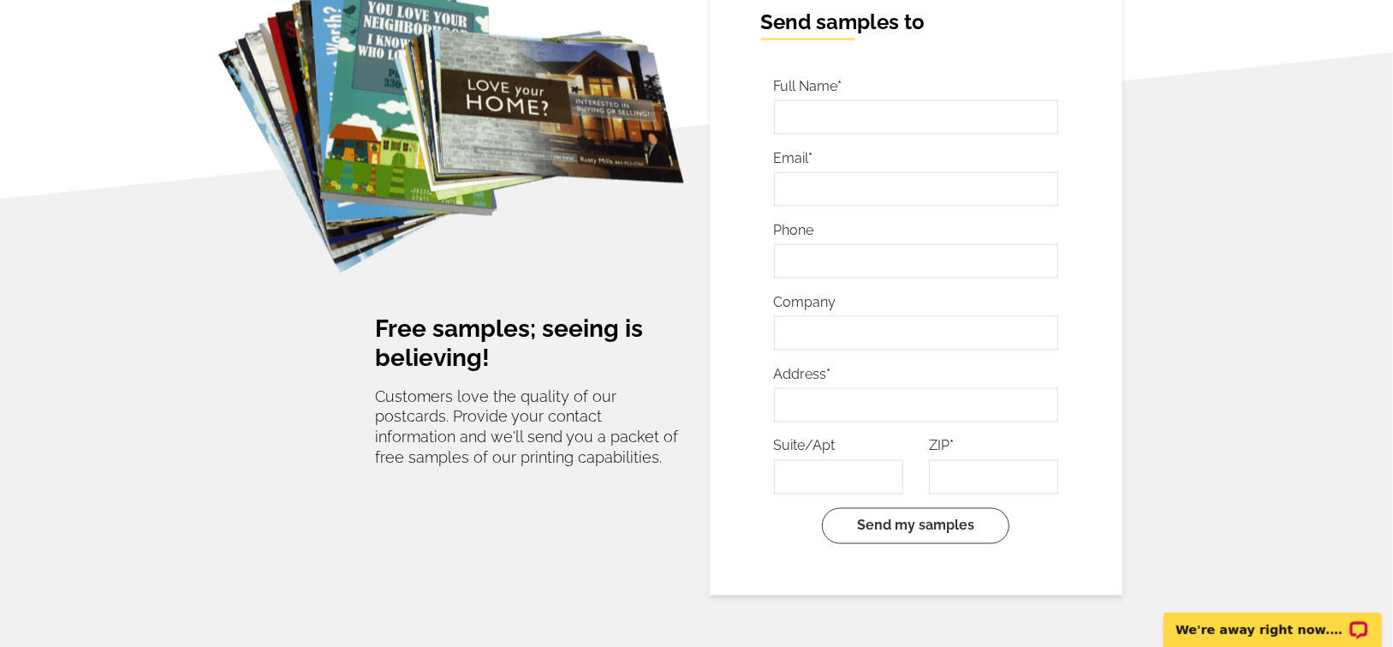
scroll to position [1541, 0]
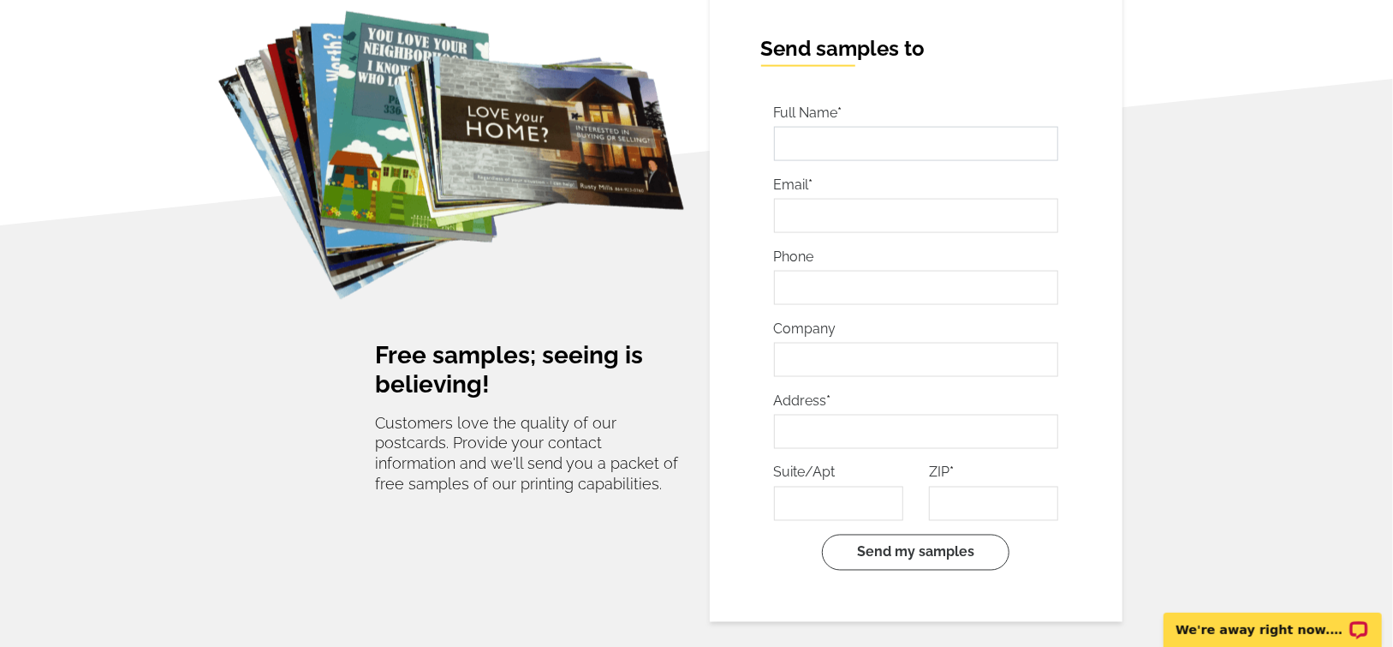
click at [1002, 144] on input "text" at bounding box center [916, 144] width 285 height 34
type input "[PERSON_NAME]"
type input "[EMAIL_ADDRESS][DOMAIN_NAME]"
type input "6263934441"
type input "[STREET_ADDRESS]"
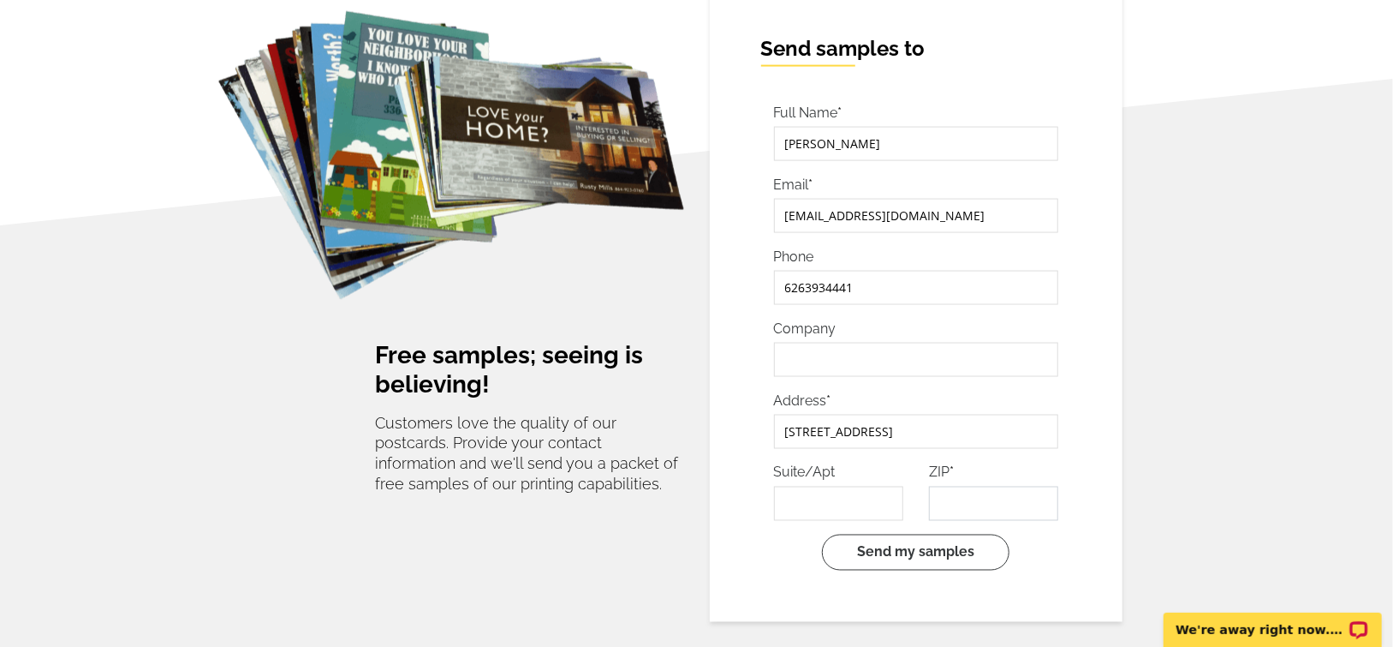
type input "92399"
click at [835, 145] on input "[PERSON_NAME]" at bounding box center [916, 144] width 285 height 34
type input "[PERSON_NAME]"
click at [955, 216] on input "[EMAIL_ADDRESS][DOMAIN_NAME]" at bounding box center [916, 216] width 285 height 34
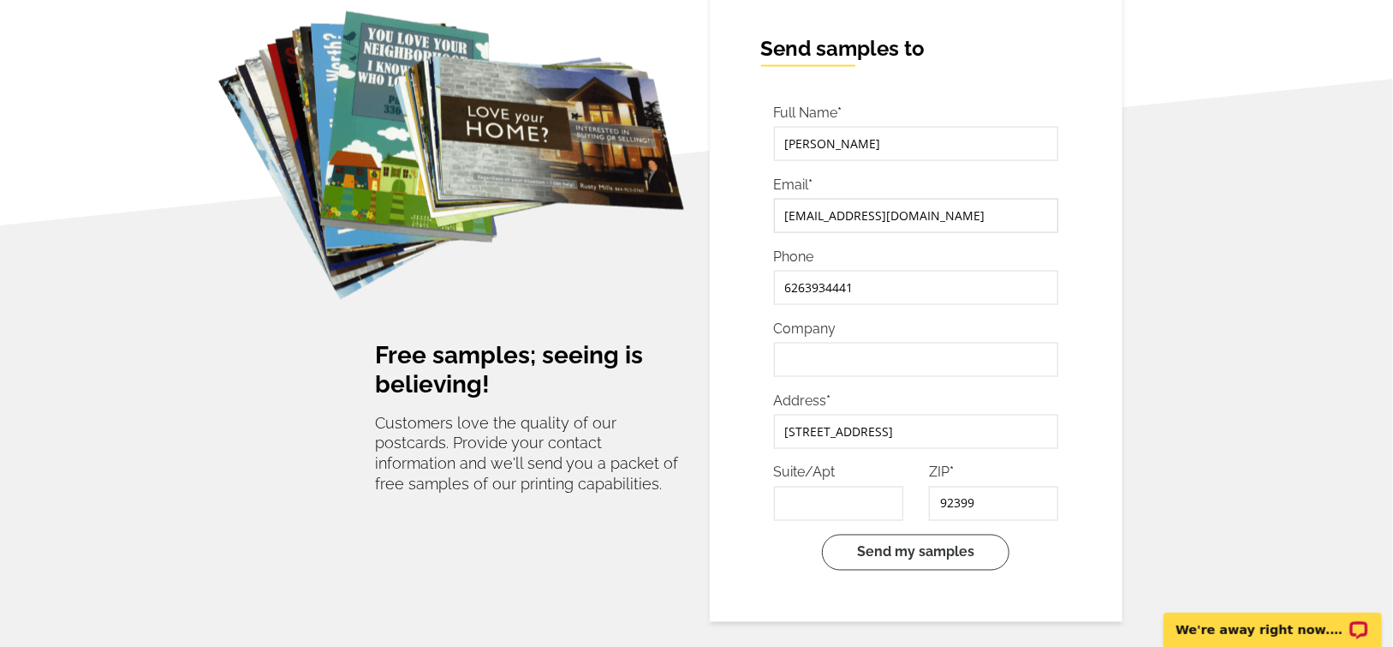
type input "[EMAIL_ADDRESS][DOMAIN_NAME]"
click at [898, 367] on input "Company" at bounding box center [916, 360] width 285 height 34
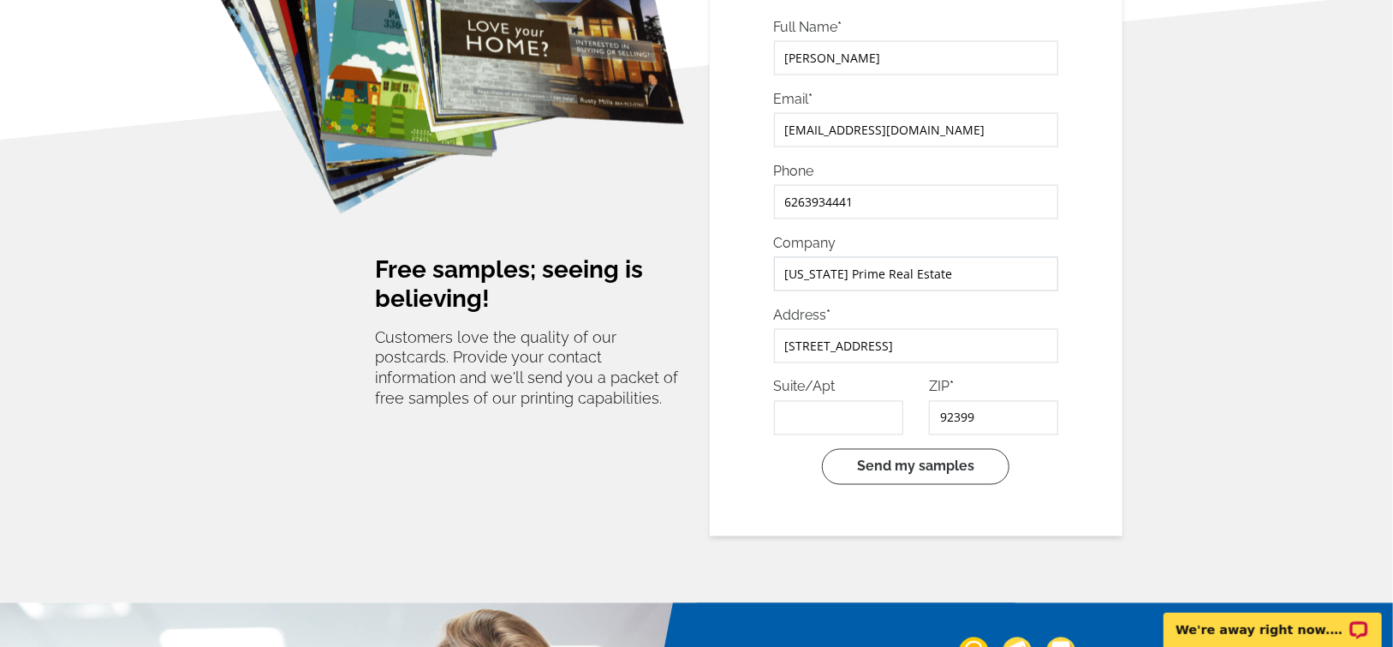
scroll to position [1713, 0]
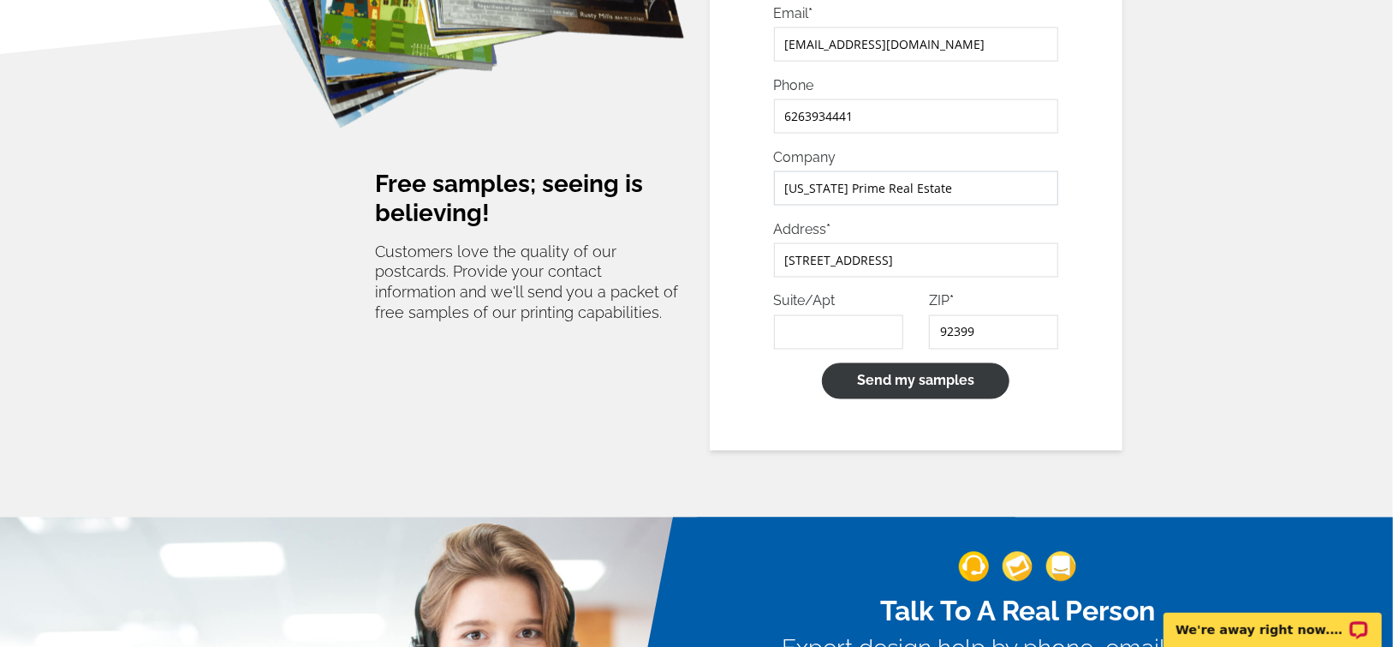
type input "[US_STATE] Prime Real Estate"
click at [946, 384] on input "Send my samples" at bounding box center [916, 381] width 188 height 36
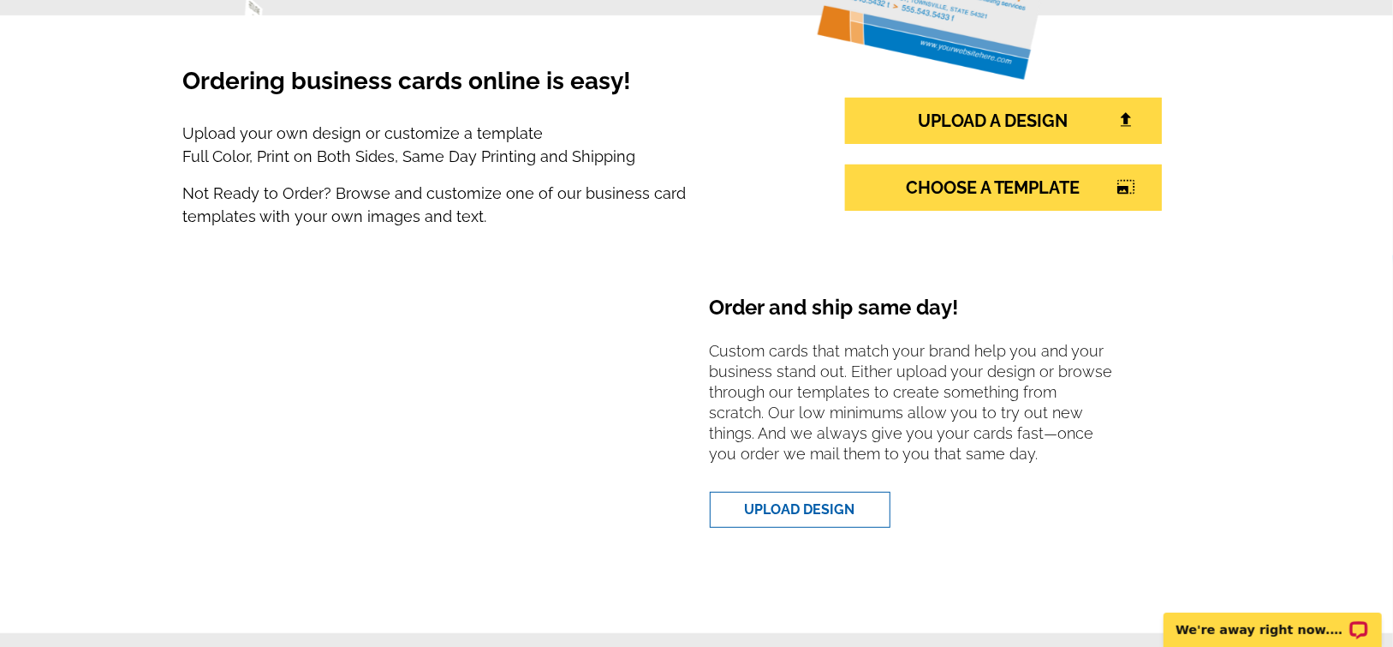
scroll to position [343, 0]
